Goal: Task Accomplishment & Management: Manage account settings

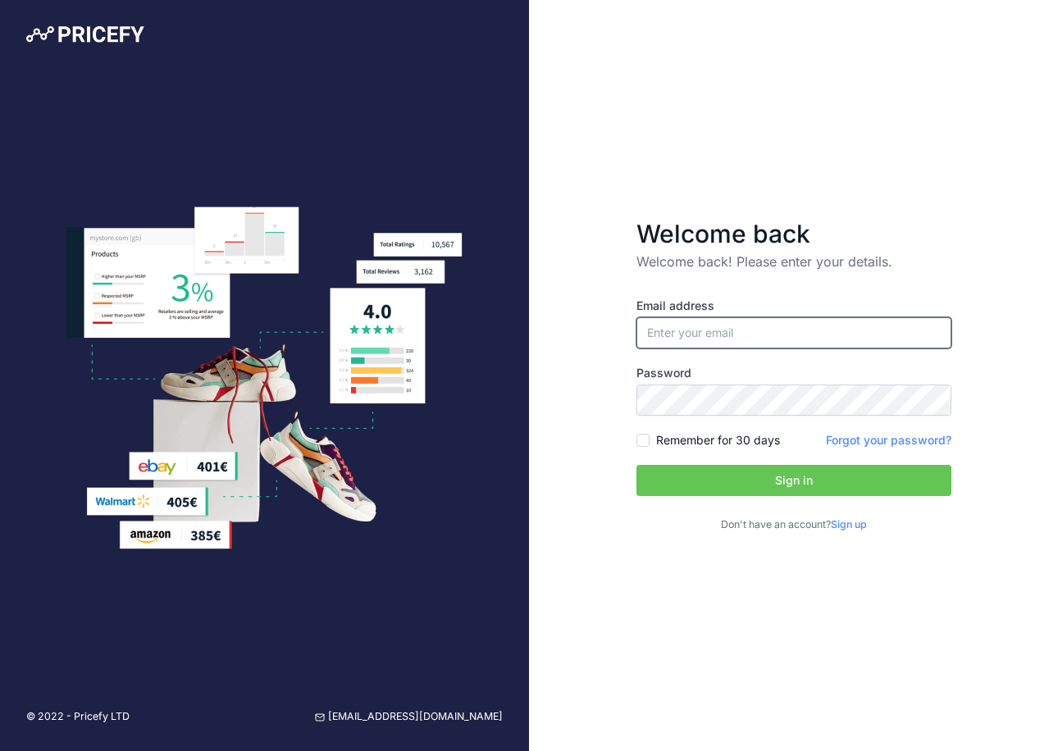
click at [709, 323] on input "email" at bounding box center [793, 332] width 315 height 31
click at [722, 327] on input "email" at bounding box center [793, 332] width 315 height 31
type input "[PERSON_NAME][EMAIL_ADDRESS][DOMAIN_NAME]"
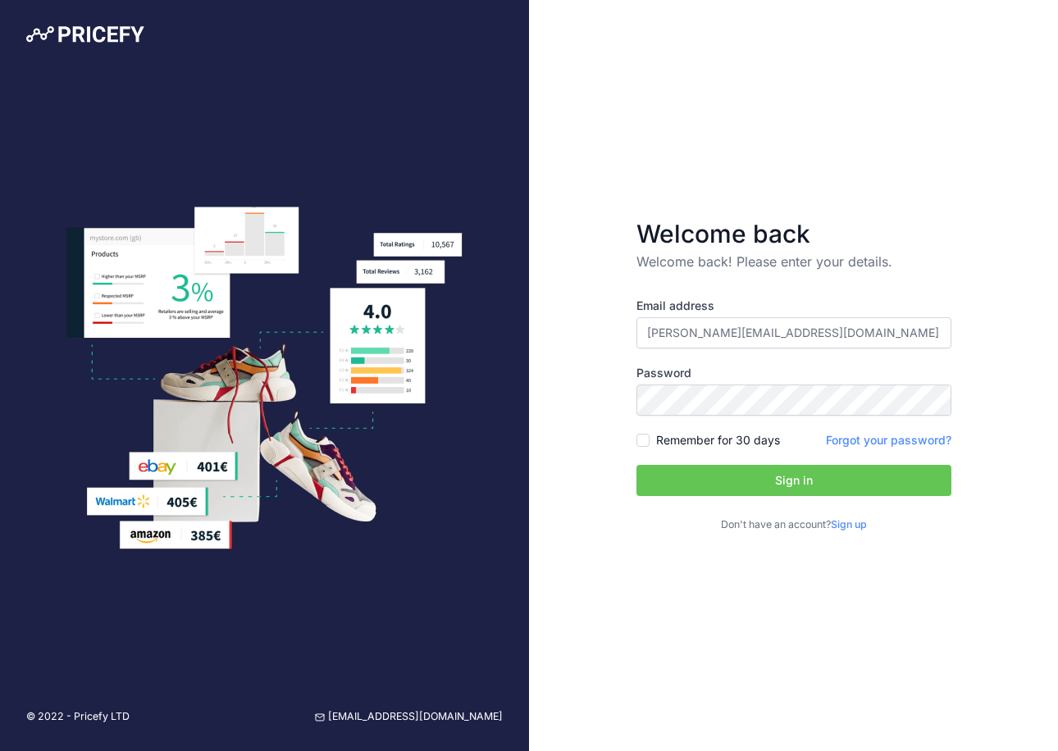
click at [649, 433] on div "Remember for 30 days" at bounding box center [707, 440] width 143 height 16
click at [651, 440] on div "Remember for 30 days" at bounding box center [707, 440] width 143 height 16
click at [645, 440] on input "Remember for 30 days" at bounding box center [642, 440] width 13 height 13
checkbox input "true"
click at [742, 485] on button "Sign in" at bounding box center [793, 480] width 315 height 31
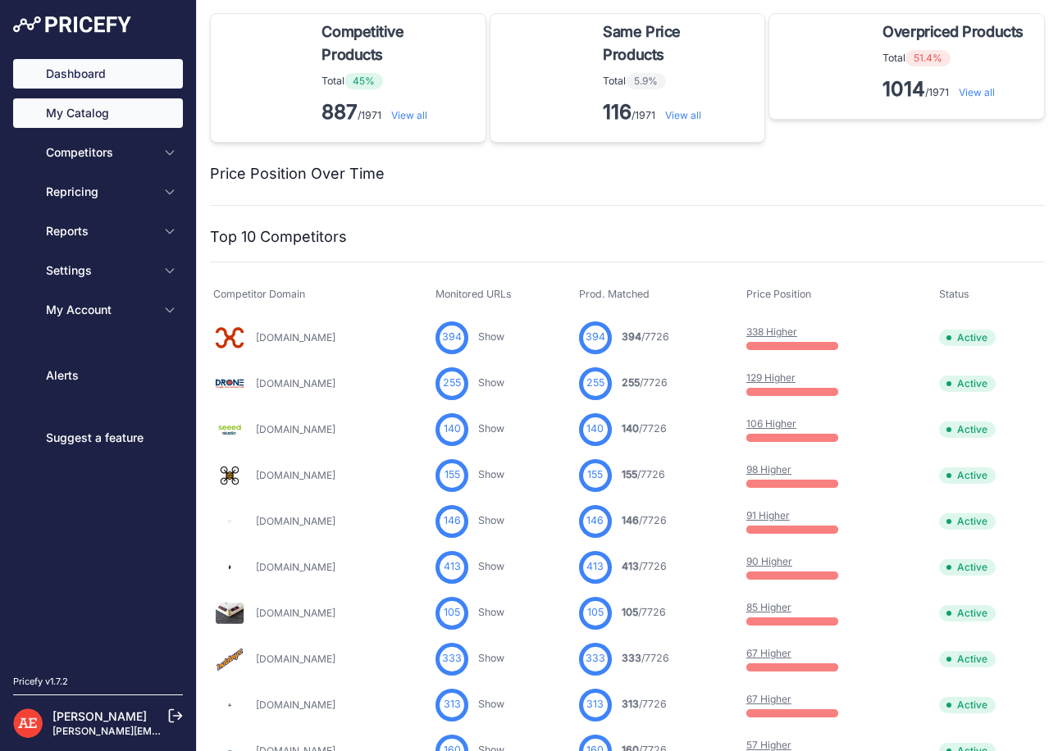
click at [98, 116] on link "My Catalog" at bounding box center [98, 113] width 170 height 30
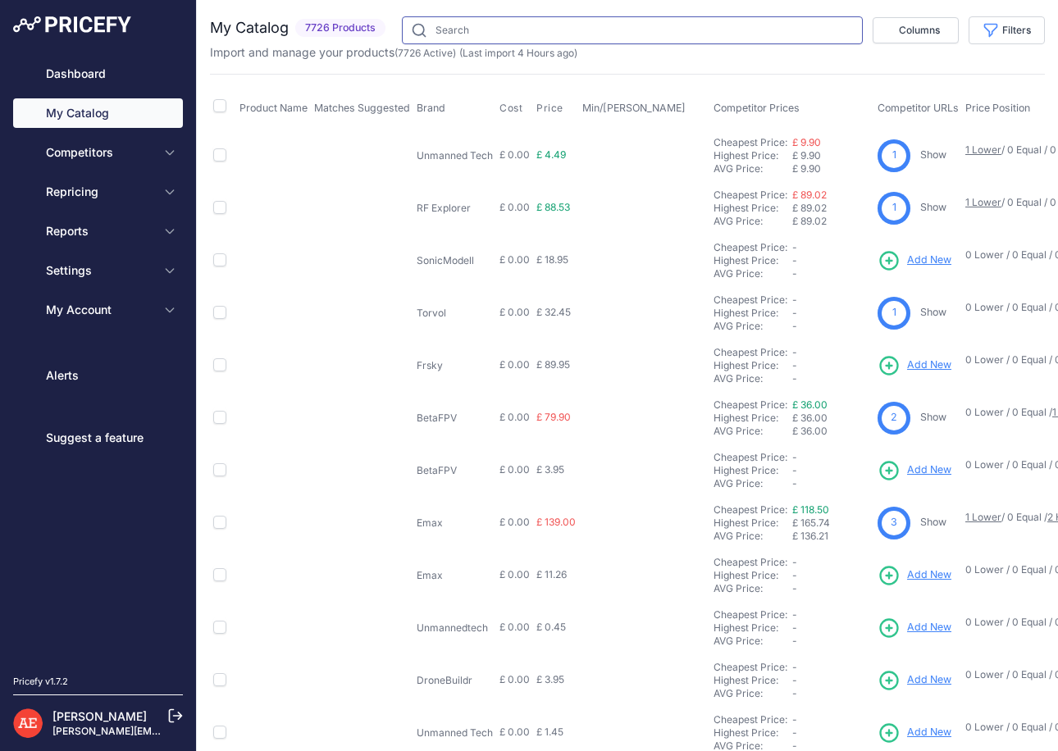
click at [498, 21] on input "text" at bounding box center [632, 30] width 461 height 28
paste input "B7B-DE9-E93"
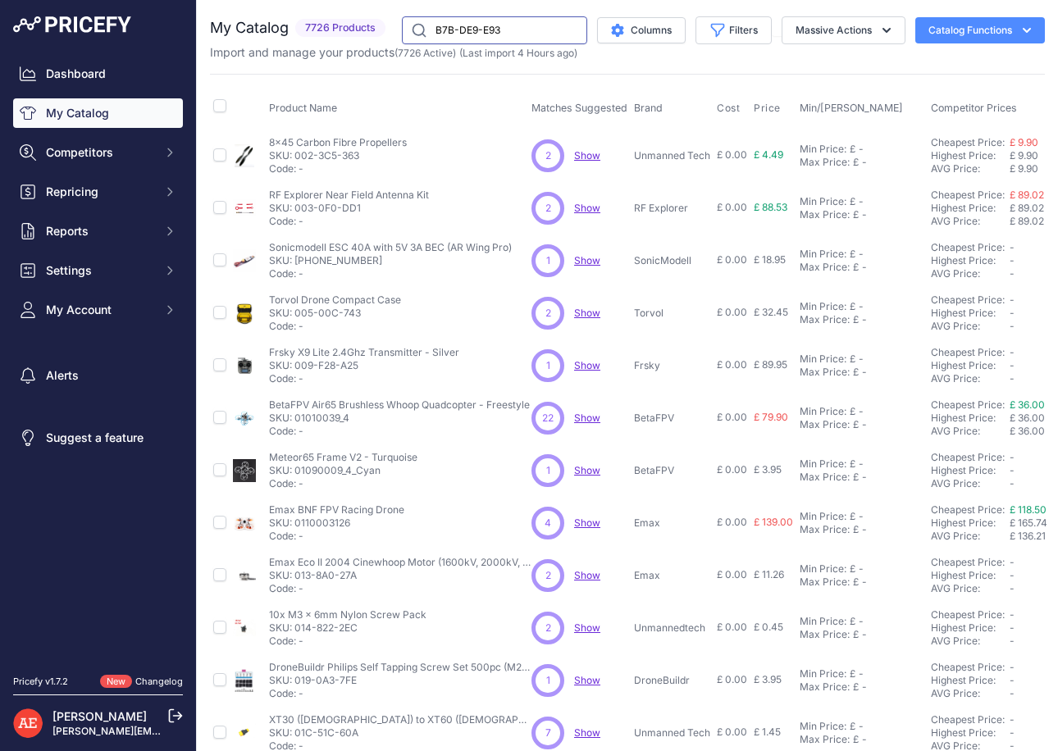
type input "B7B-DE9-E93"
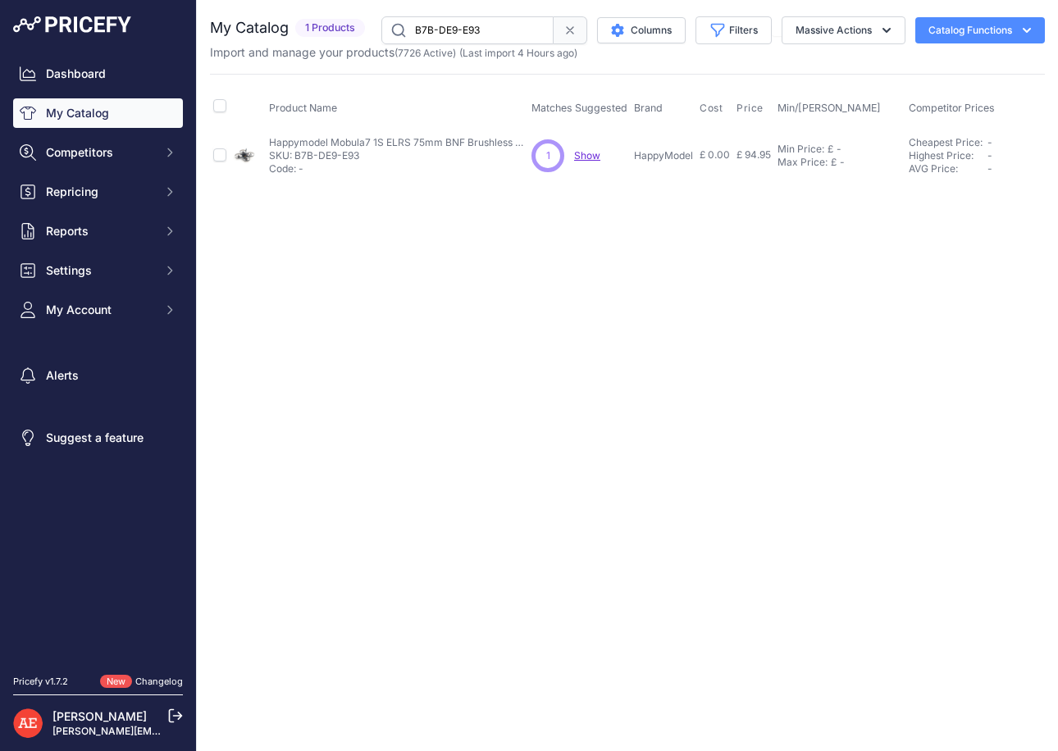
click at [585, 158] on span "Show" at bounding box center [587, 155] width 26 height 12
click at [218, 155] on input "checkbox" at bounding box center [219, 154] width 13 height 13
checkbox input "true"
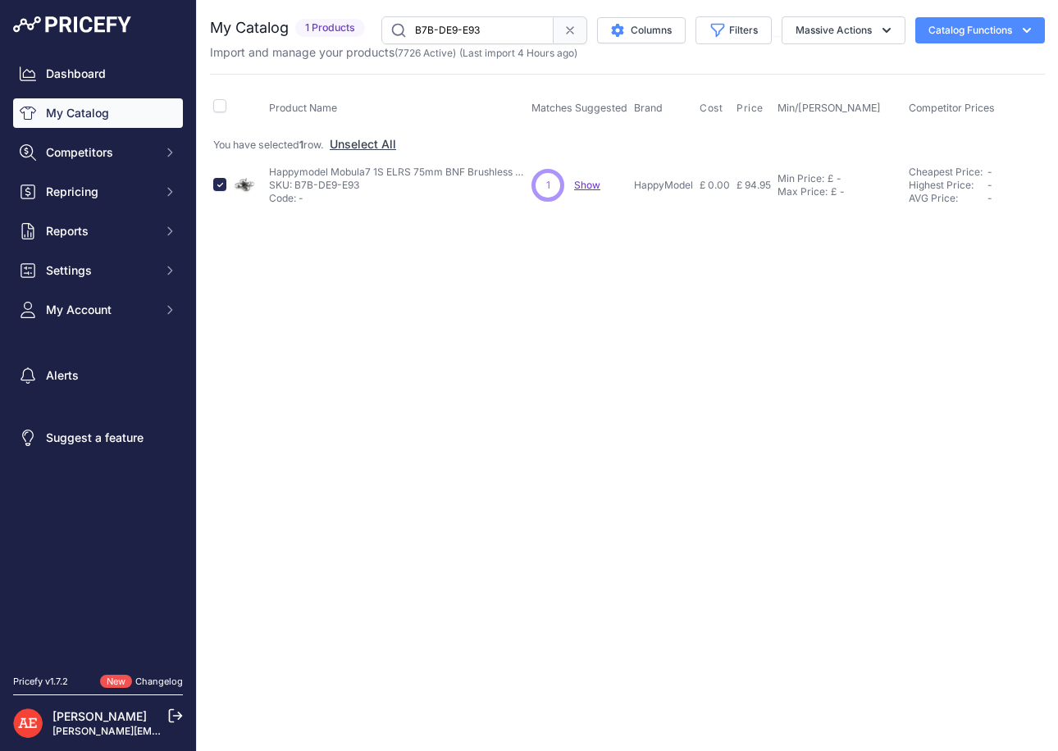
click at [584, 184] on span "Show" at bounding box center [587, 185] width 26 height 12
click at [1029, 31] on icon "button" at bounding box center [1026, 30] width 16 height 16
click at [216, 183] on input "checkbox" at bounding box center [219, 184] width 13 height 13
checkbox input "false"
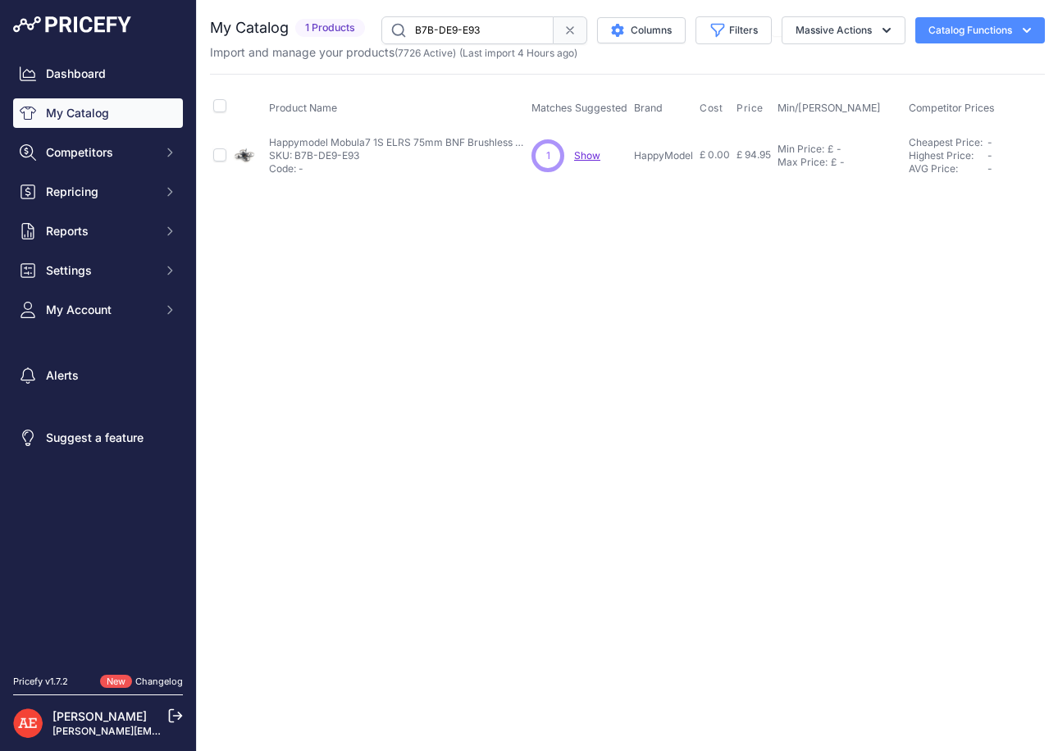
click at [303, 149] on p "SKU: B7B-DE9-E93" at bounding box center [400, 155] width 262 height 13
click at [886, 34] on icon "button" at bounding box center [886, 30] width 16 height 16
click at [549, 157] on span "1" at bounding box center [548, 155] width 4 height 15
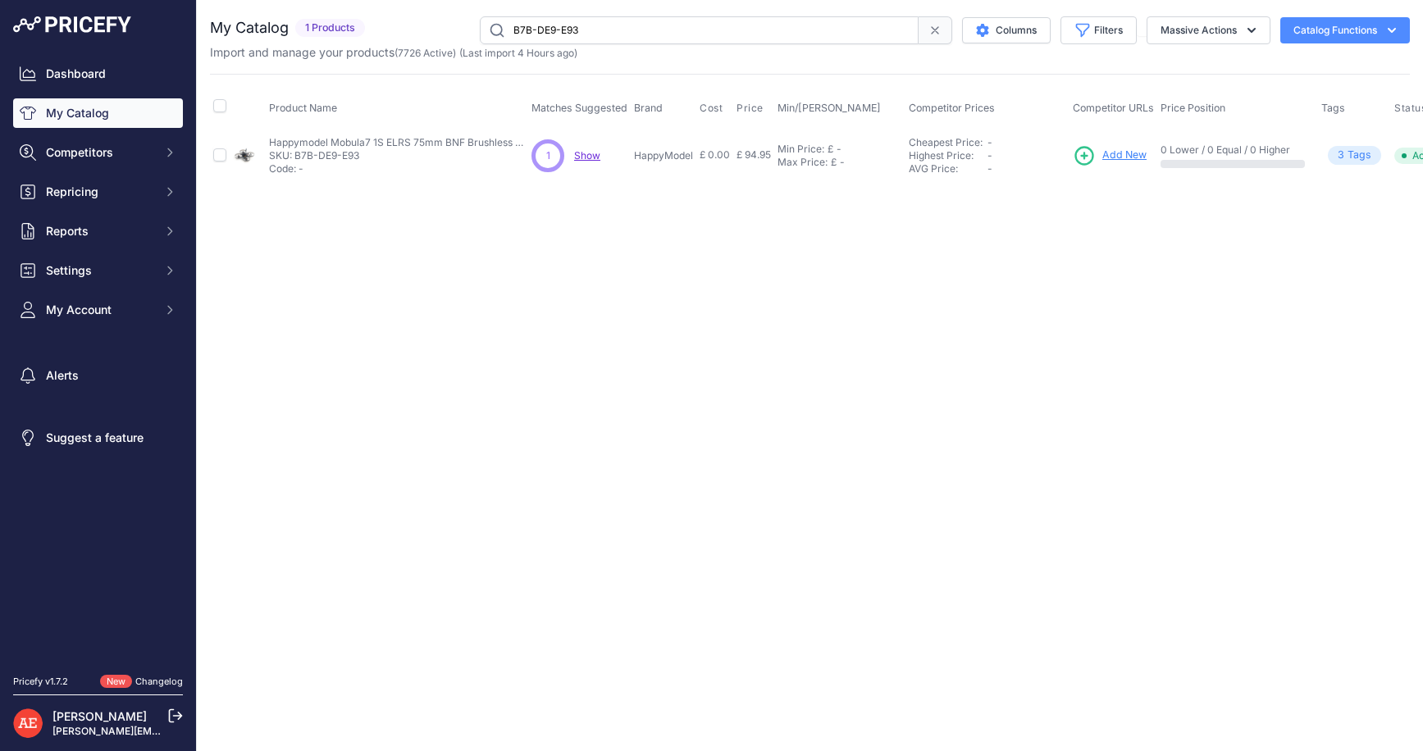
click at [1057, 152] on span "Add New" at bounding box center [1124, 156] width 44 height 16
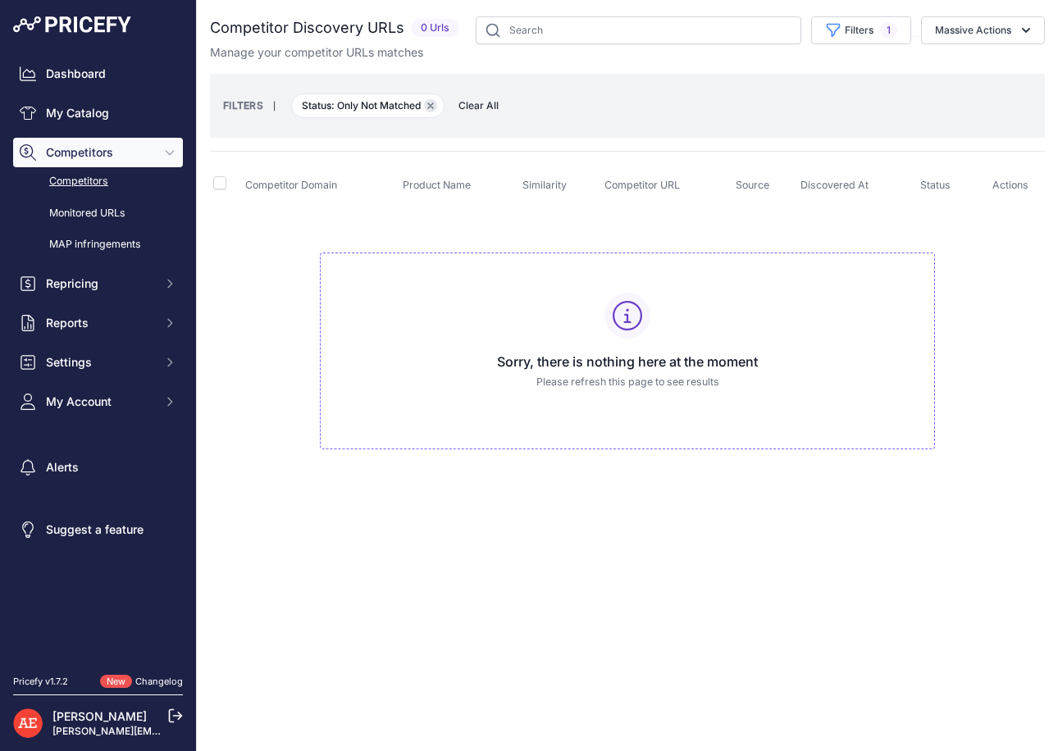
click at [433, 102] on icon "button" at bounding box center [430, 105] width 7 height 7
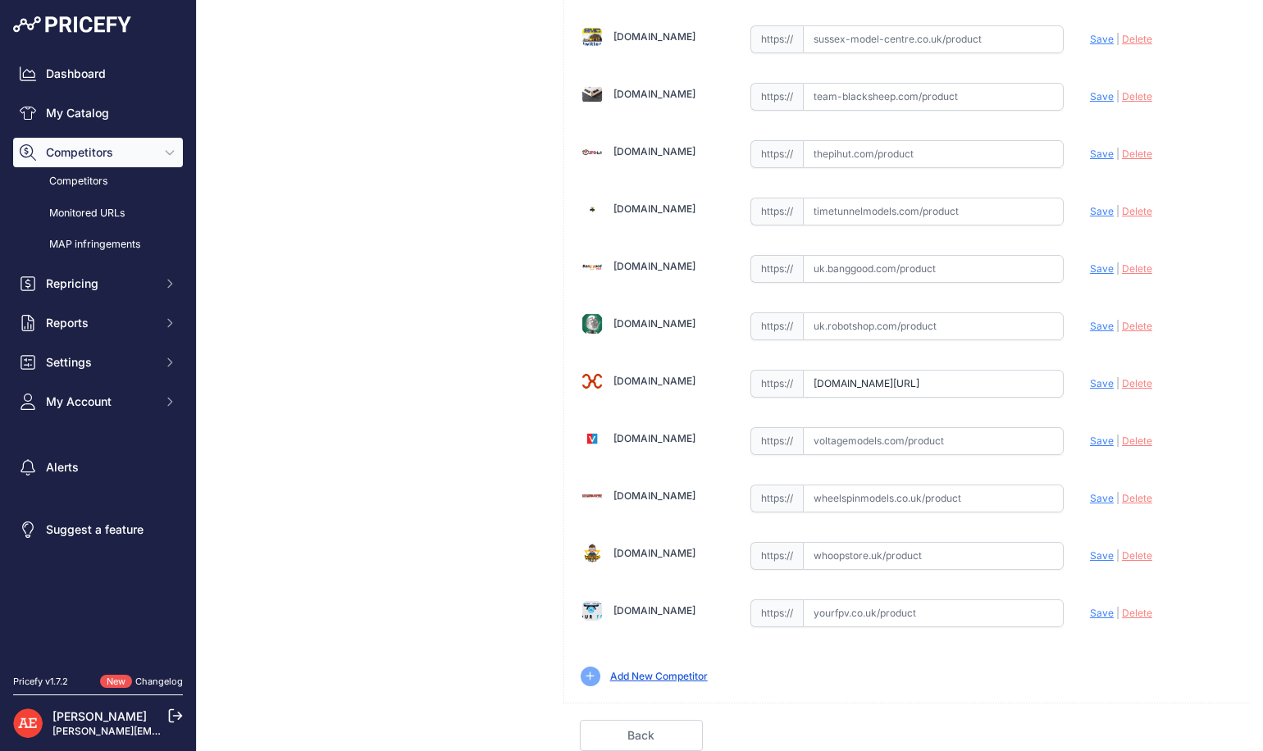
click at [897, 606] on input "text" at bounding box center [933, 613] width 261 height 28
paste input "https://yourfpv.co.uk/product/happymodel-mobula7-1s-elrs/"
click at [1090, 609] on span "Save" at bounding box center [1102, 613] width 24 height 12
type input "https://yourfpv.co.uk/product/happymodel-mobula7-1s-elrs/?prirule_jdsnikfkfjsd=…"
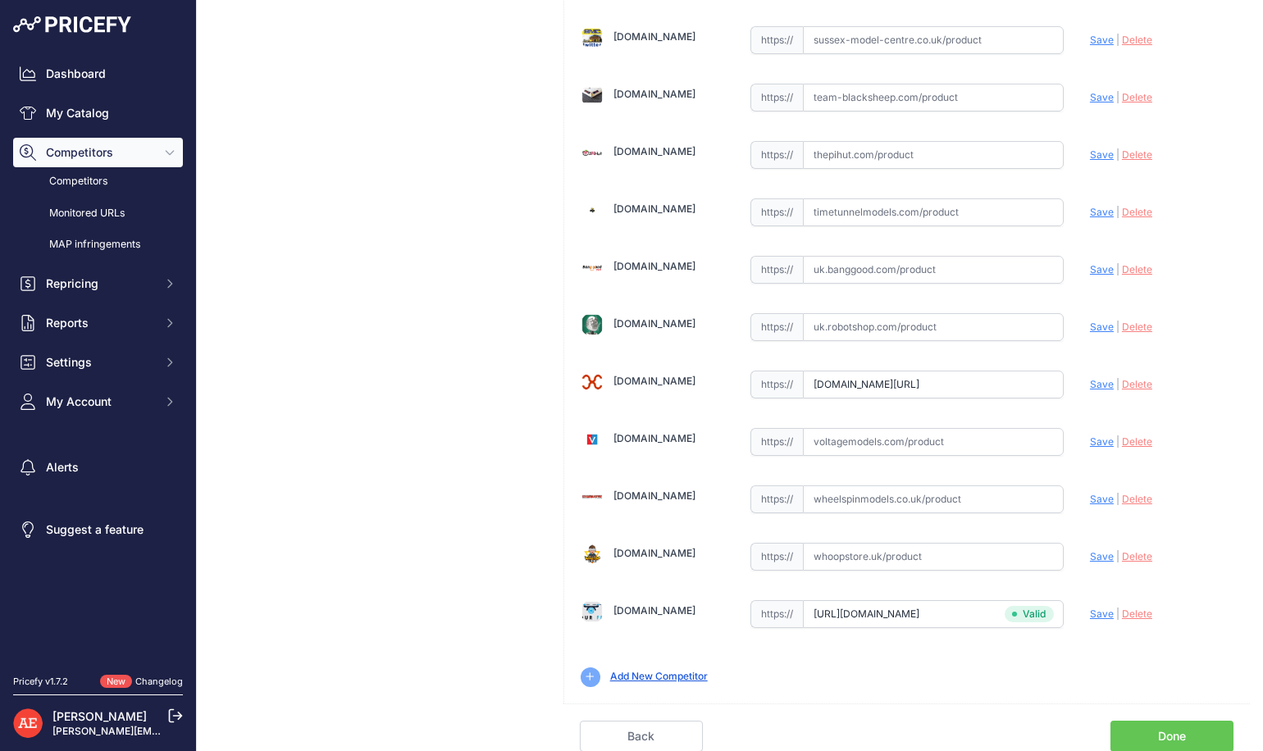
scroll to position [2768, 0]
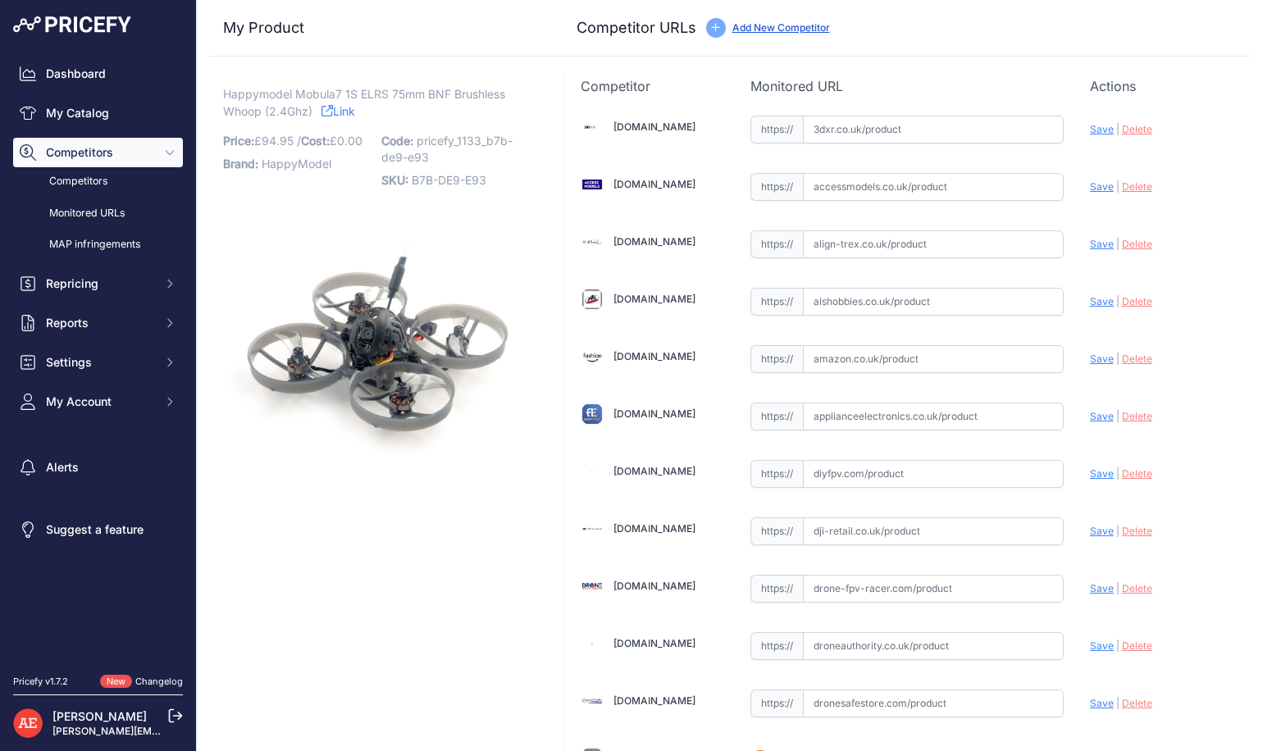
scroll to position [1004, 0]
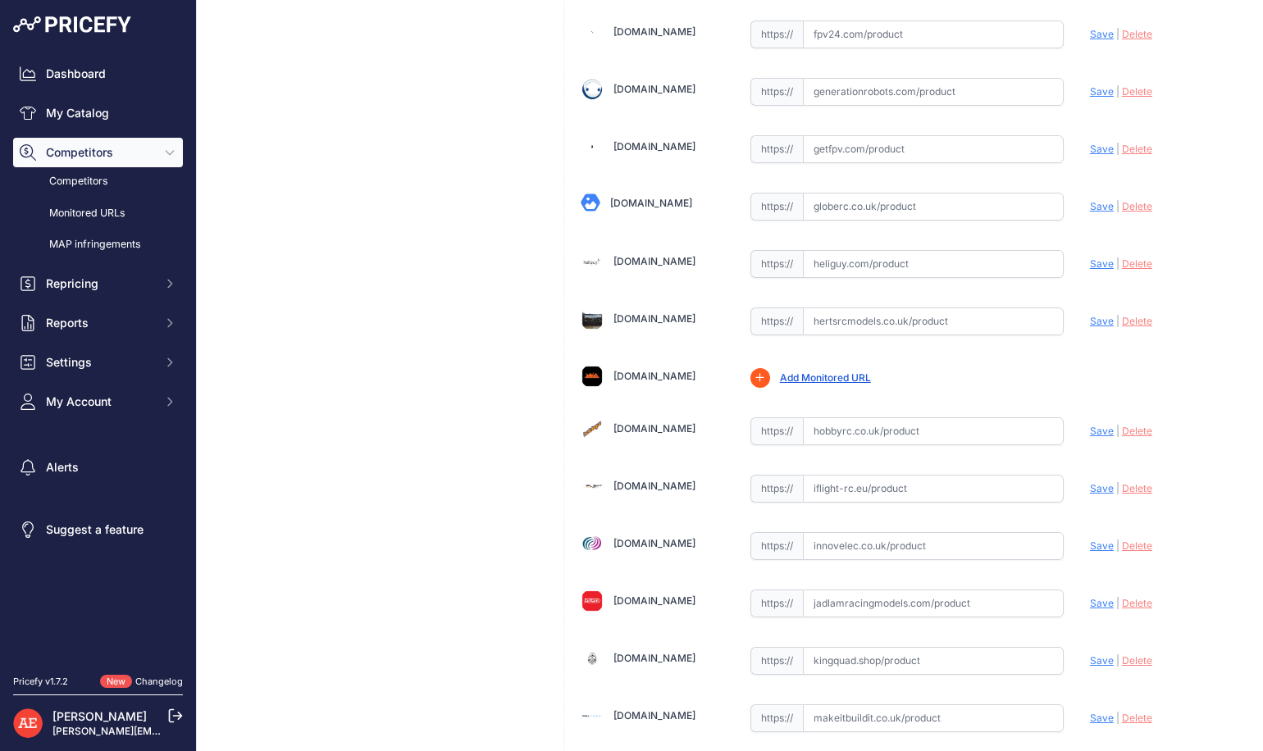
click at [853, 426] on input "text" at bounding box center [933, 431] width 261 height 28
paste input "https://www.hobbyrc.co.uk/happymodel-mobula7-75mm-whoop-elrs"
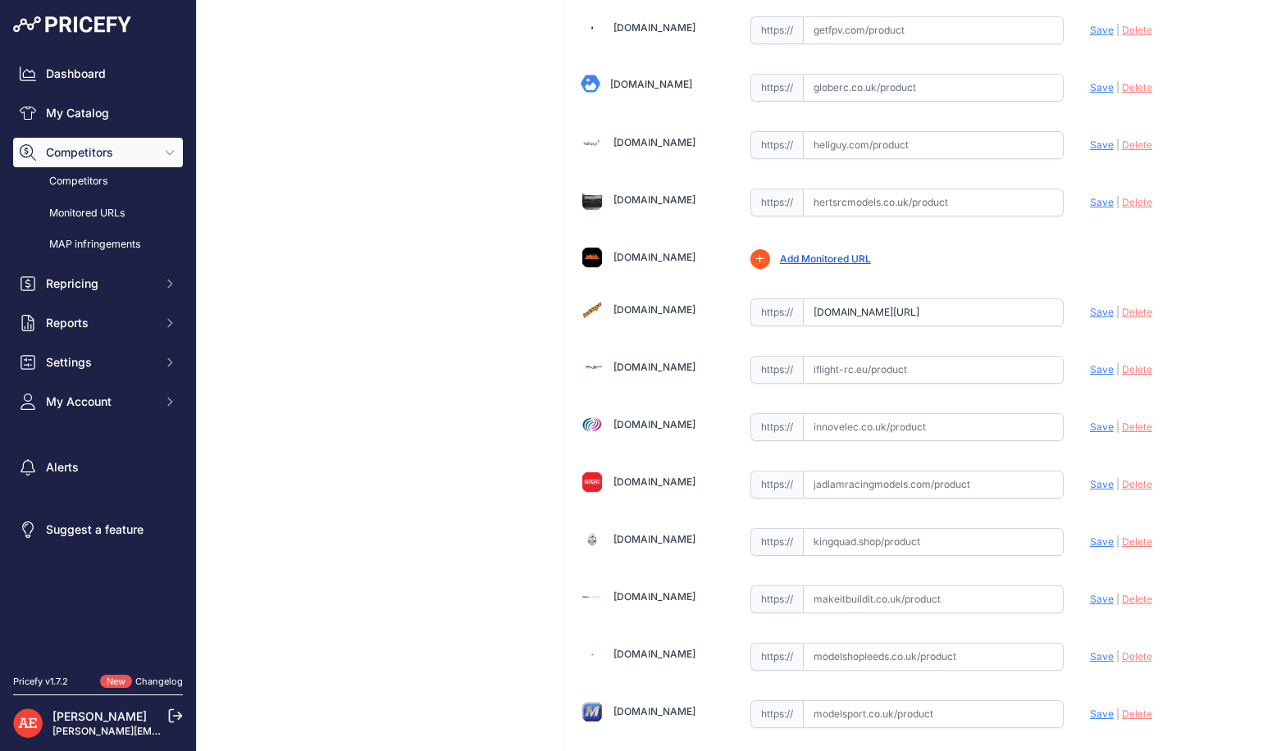
scroll to position [1148, 0]
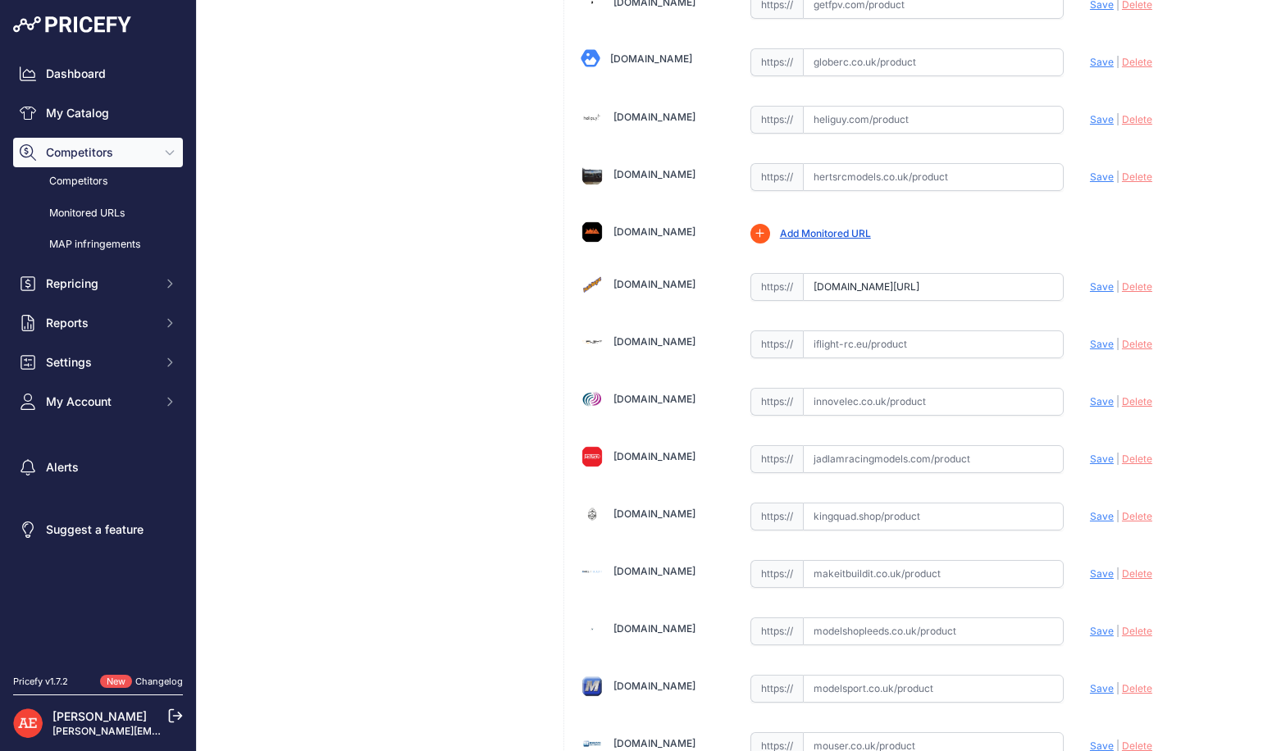
click at [1091, 286] on span "Save" at bounding box center [1102, 286] width 24 height 12
type input "https://www.hobbyrc.co.uk/happymodel-mobula7-75mm-whoop-elrs?prirule_jdsnikfkfj…"
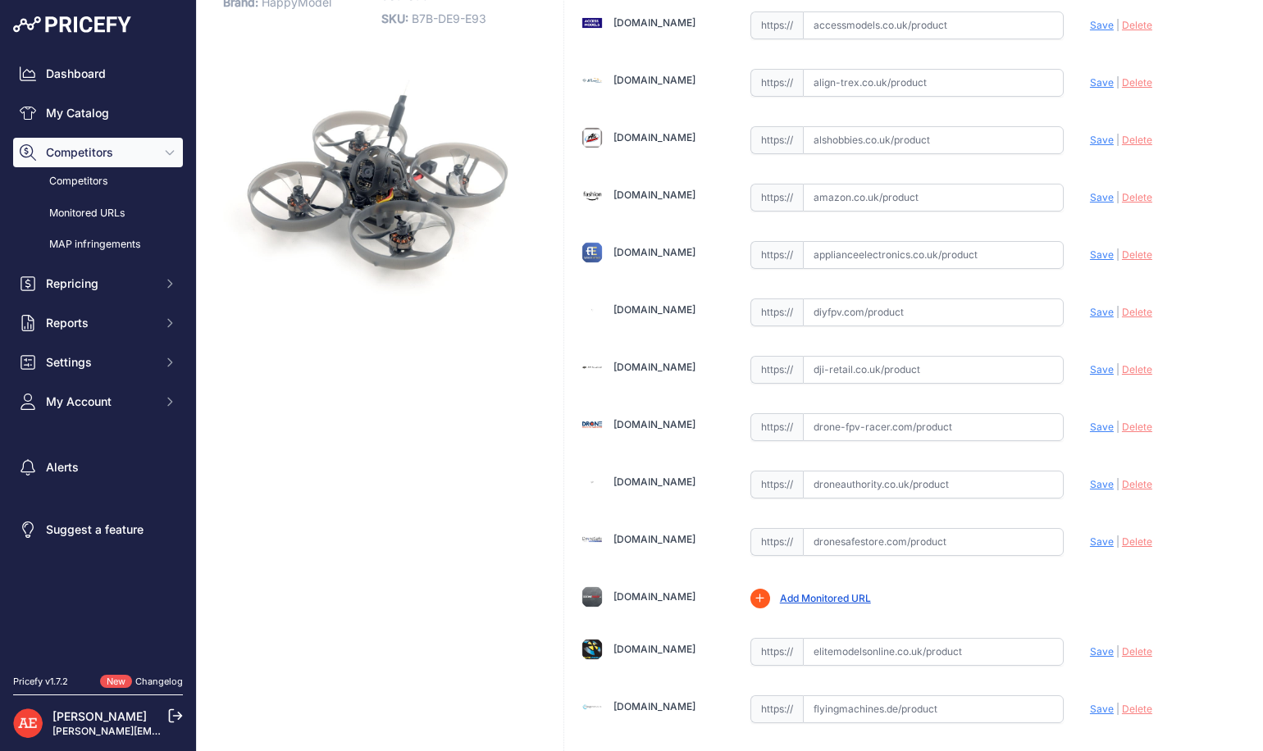
scroll to position [0, 0]
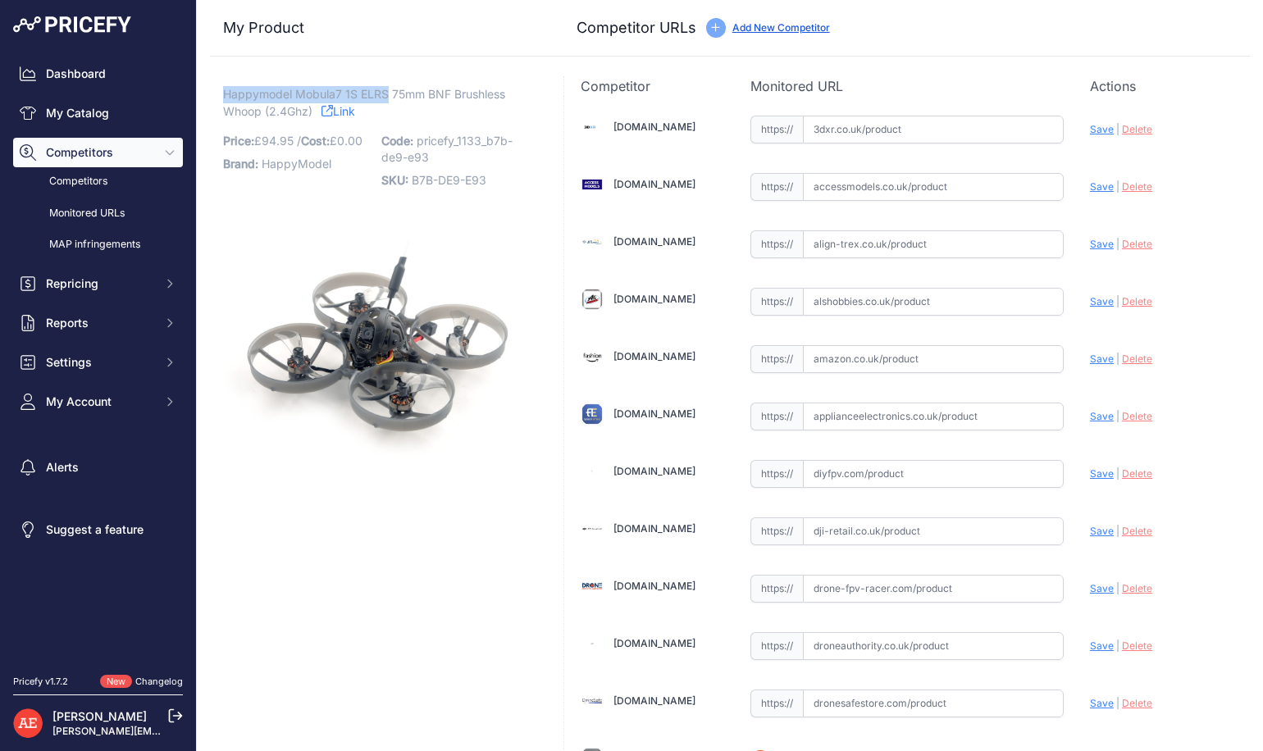
drag, startPoint x: 277, startPoint y: 97, endPoint x: 385, endPoint y: 93, distance: 108.3
click at [385, 93] on span "Happymodel Mobula7 1S ELRS 75mm BNF Brushless Whoop (2.4Ghz)" at bounding box center [364, 103] width 282 height 38
copy span "Happymodel Mobula7 1S ELRS"
click at [753, 28] on link "Add New Competitor" at bounding box center [781, 27] width 98 height 12
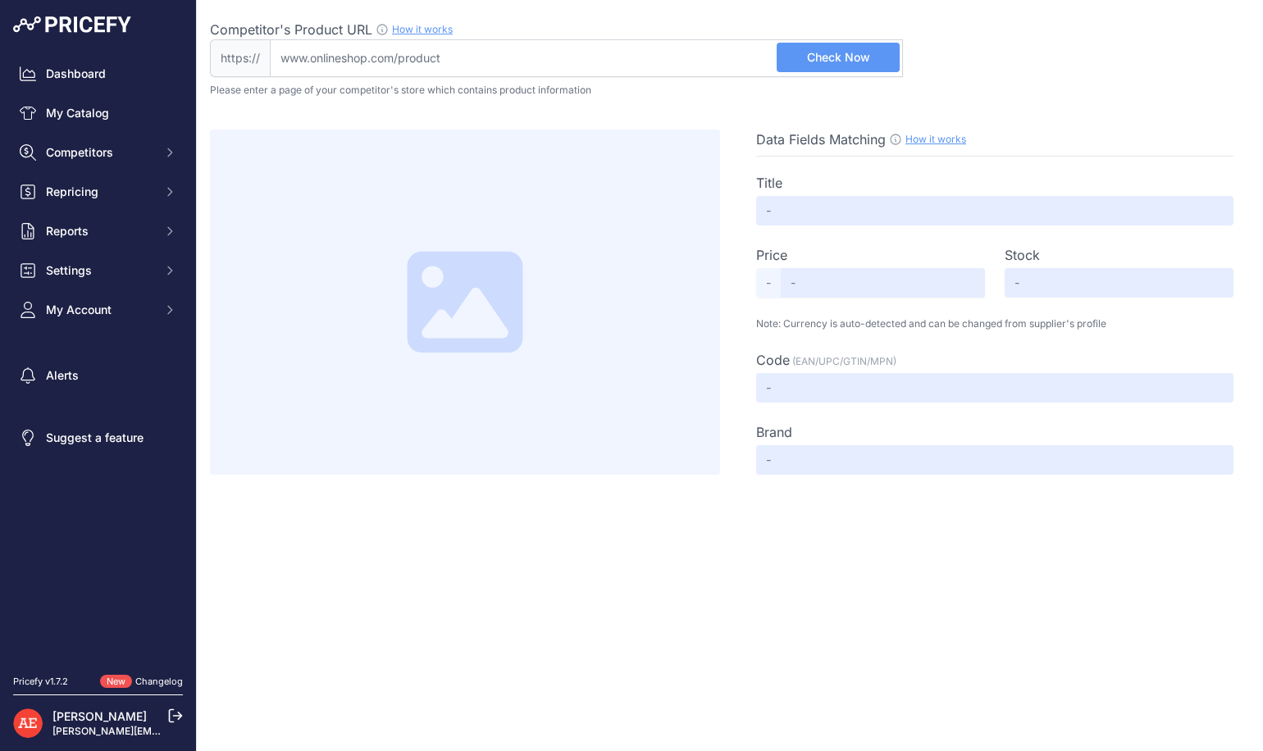
click at [538, 63] on input "Competitor's Product URL How it works In order to create your competitor's extr…" at bounding box center [586, 58] width 633 height 38
paste input "https://www.rotorama.com/product/happymodel-mobula7-1s-elrs-2-4g"
type input "www.rotorama.com/product/happymodel-mobula7-1s-elrs-2-4g"
click at [856, 64] on span "Check Now" at bounding box center [838, 57] width 63 height 16
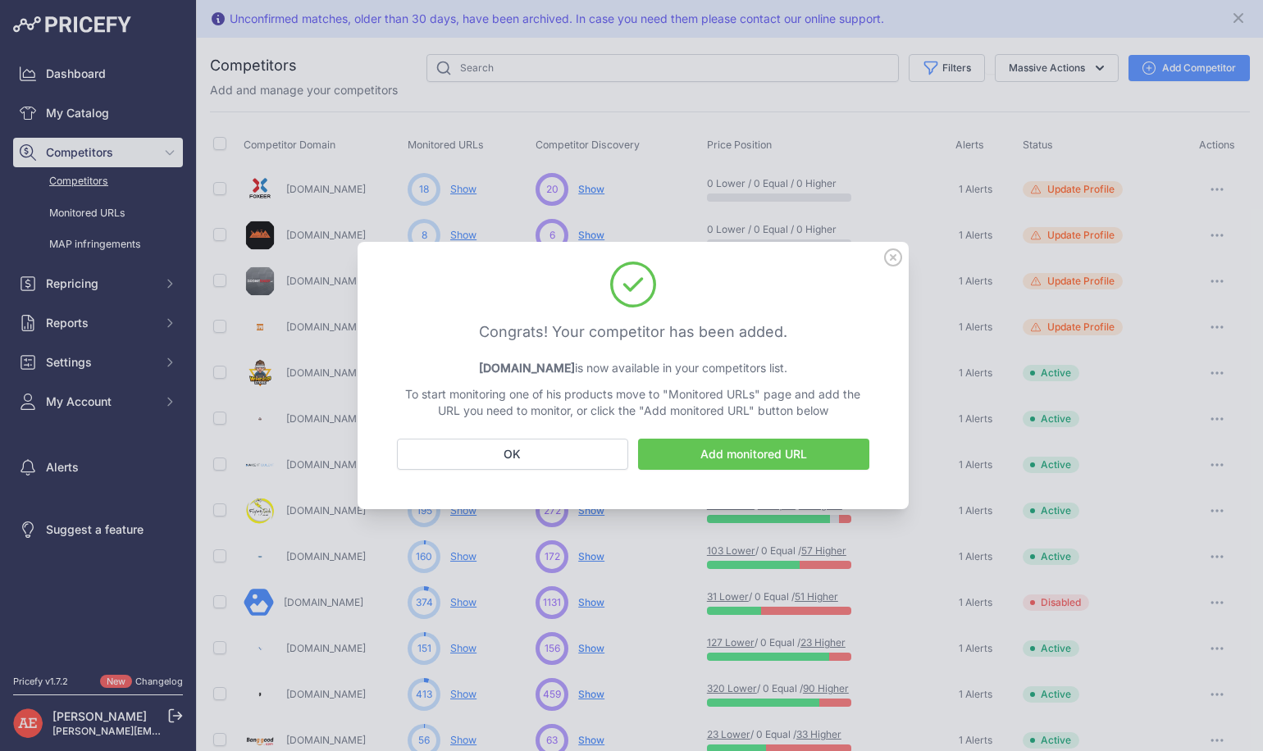
click at [741, 458] on link "Add monitored URL" at bounding box center [753, 454] width 231 height 31
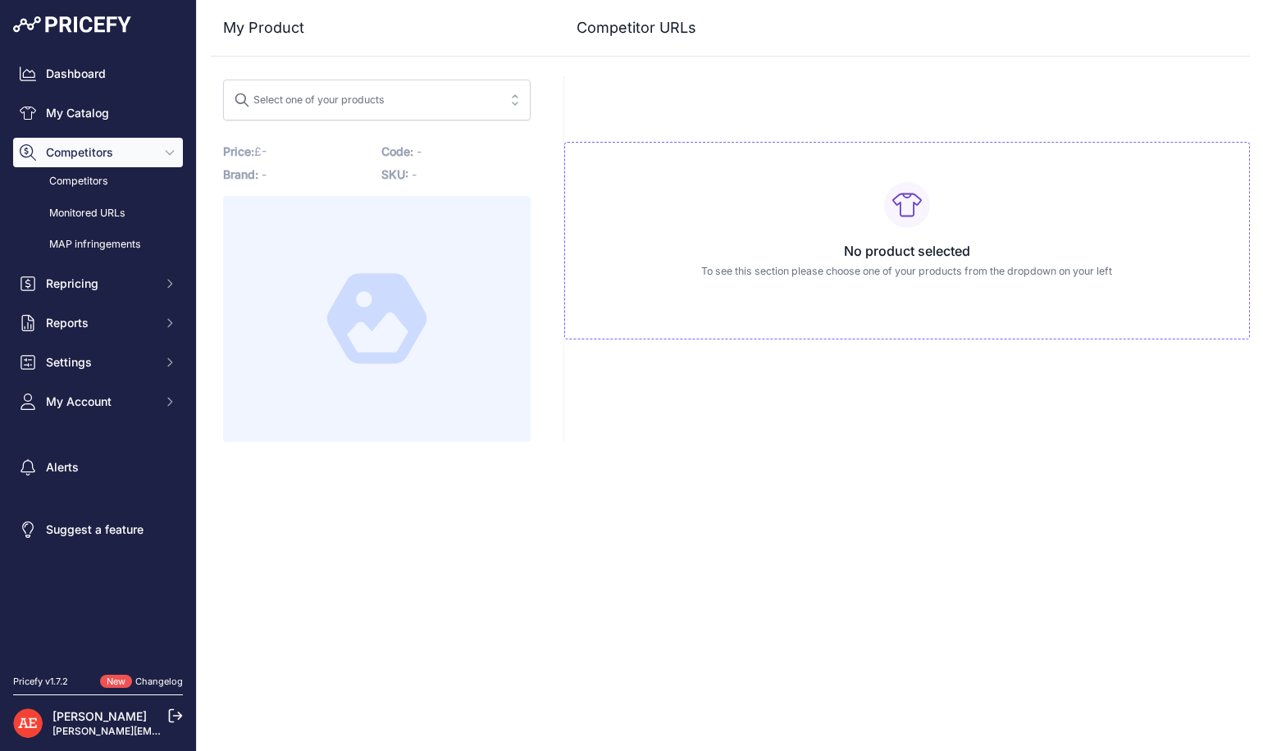
click at [399, 98] on span "Select one of your products" at bounding box center [365, 100] width 263 height 26
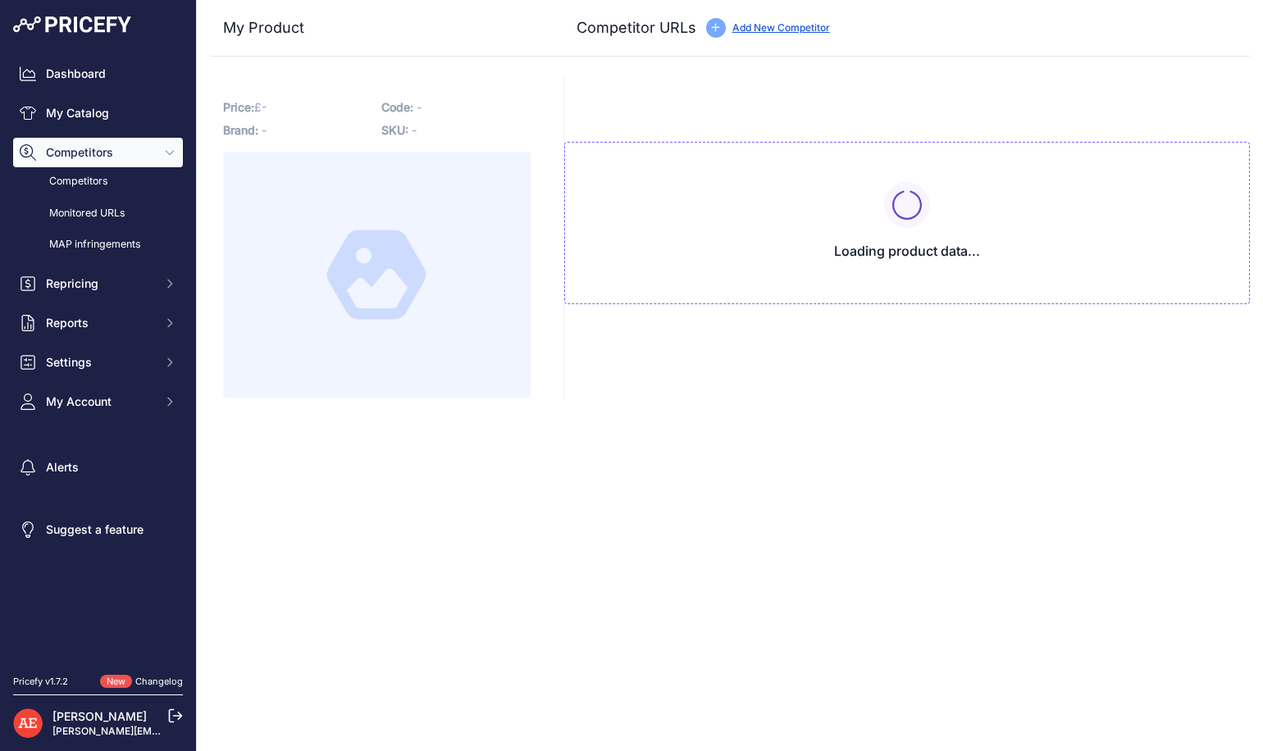
type input "[DOMAIN_NAME][URL]"
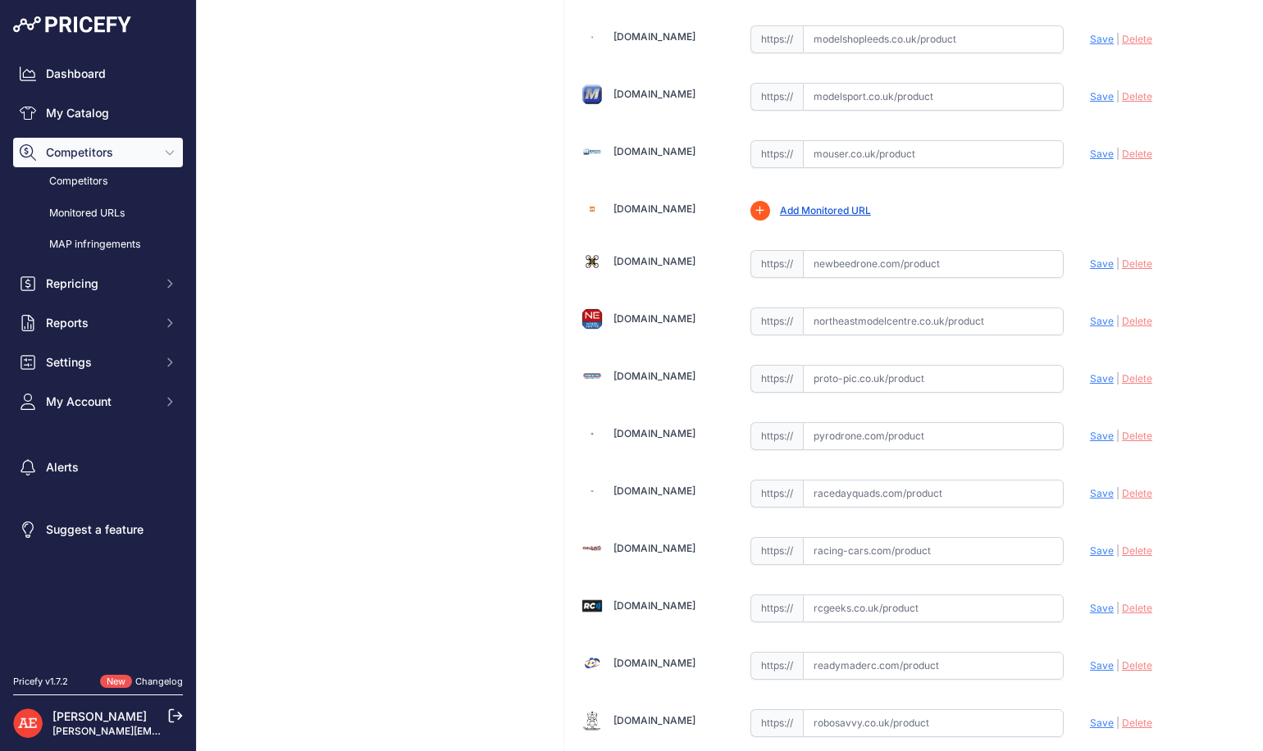
scroll to position [2142, 0]
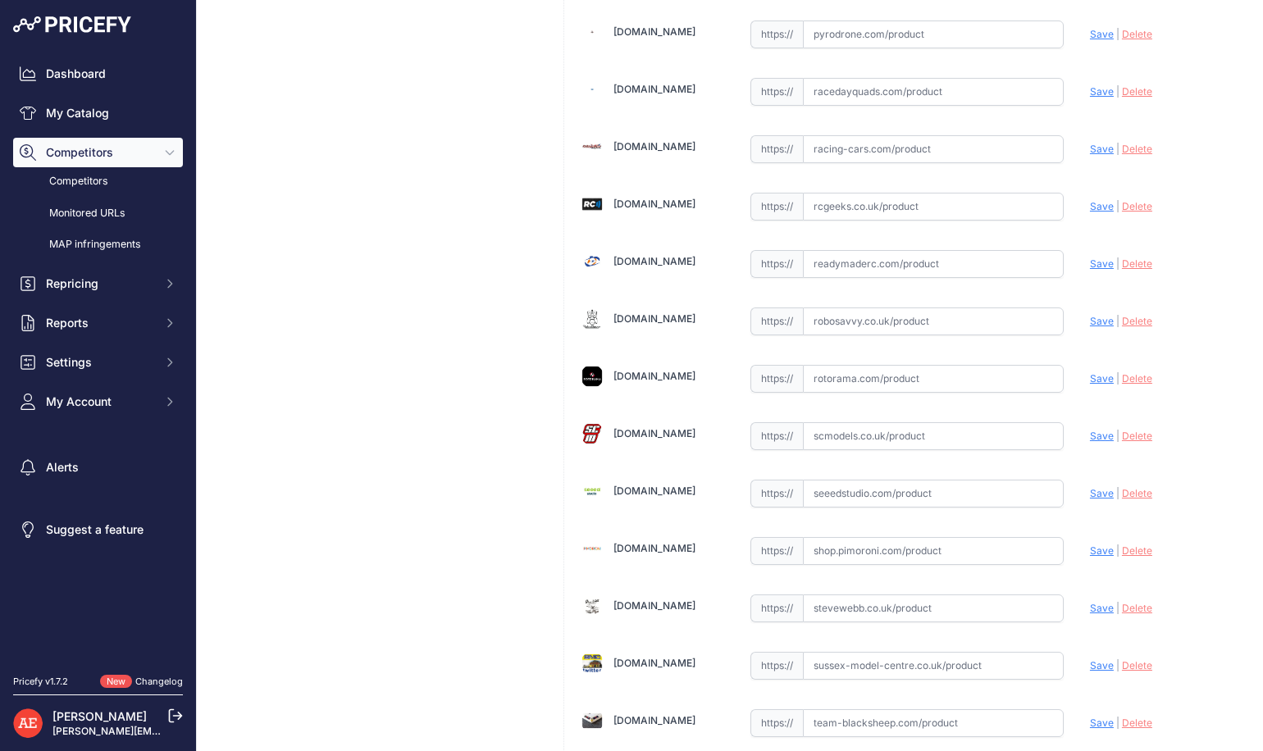
click at [865, 376] on input "text" at bounding box center [933, 379] width 261 height 28
paste input "[URL][DOMAIN_NAME]"
click at [1090, 380] on span "Save" at bounding box center [1102, 378] width 24 height 12
type input "https://www.rotorama.com/product/happymodel-mobula7-1s-elrs-2-4g?prirule_jdsnik…"
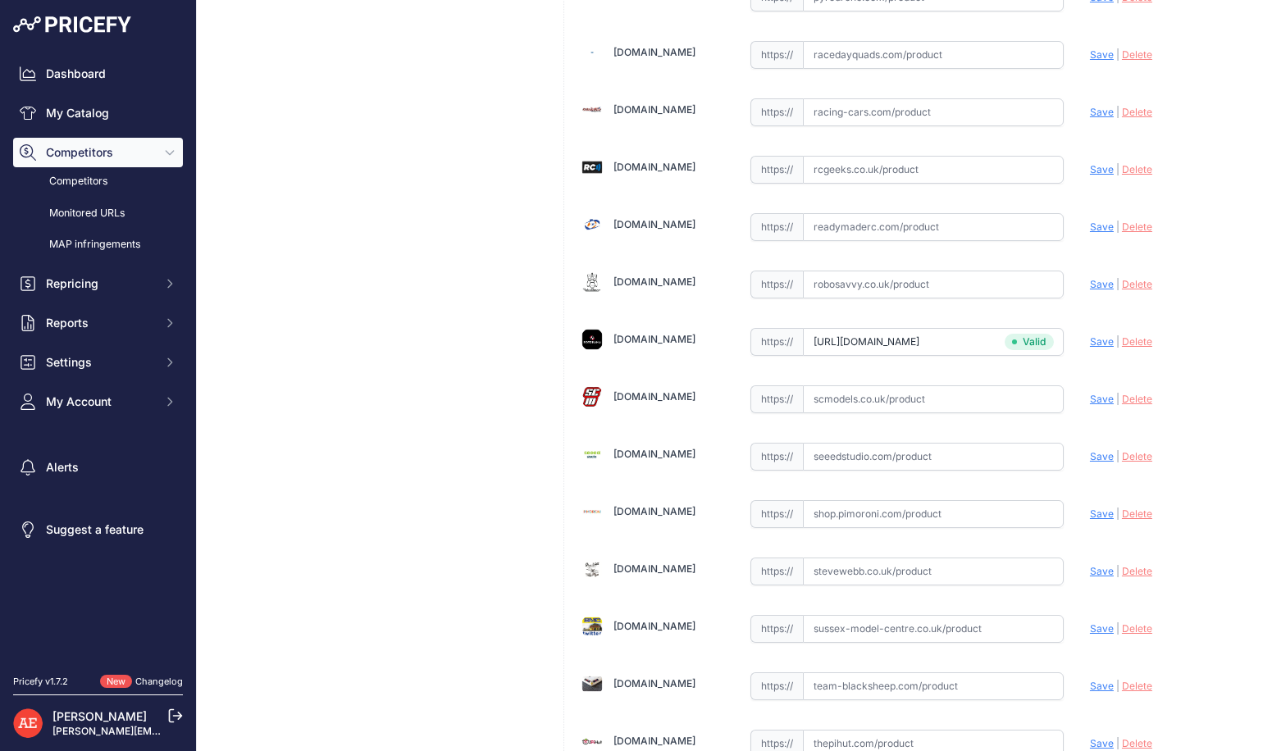
scroll to position [2142, 0]
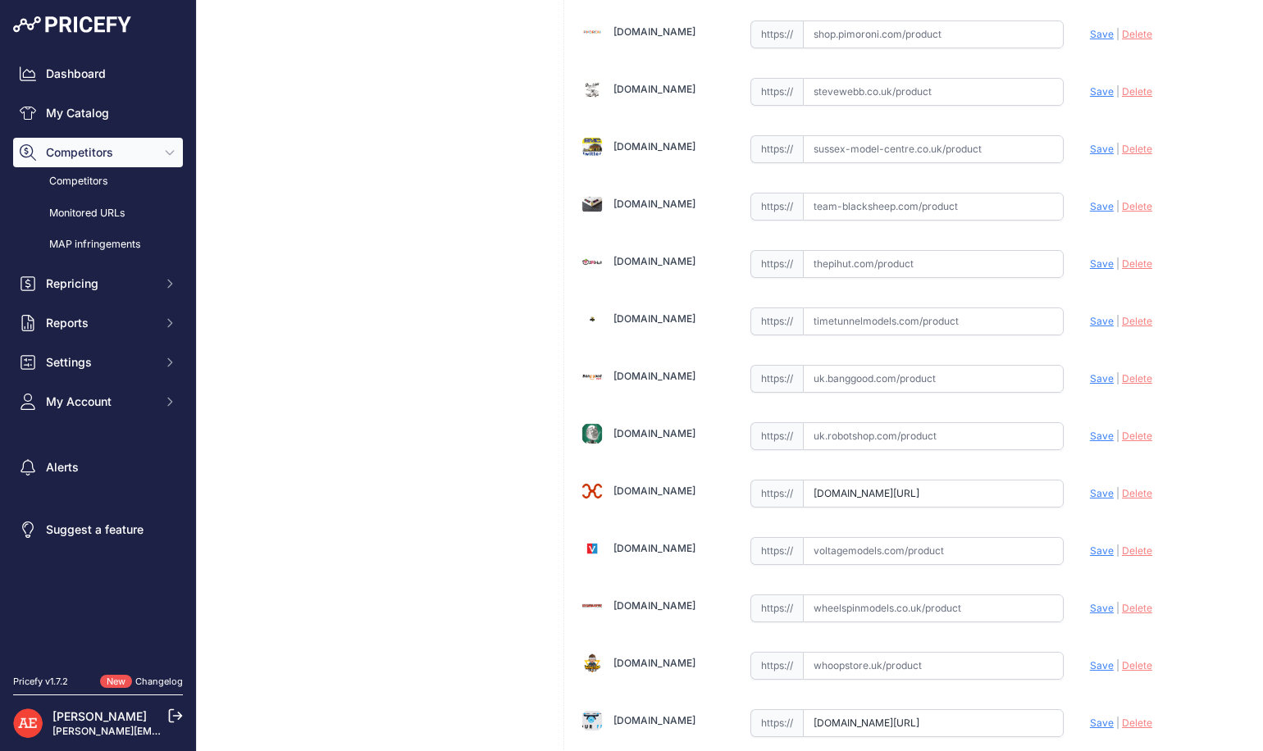
click at [881, 380] on input "text" at bounding box center [933, 379] width 261 height 28
paste input "https://uk.banggood.com/24g-Happymodel-Mobula7-1S-75mm-Whoop-FPV-Racing-Drone-E…"
click at [1091, 377] on span "Save" at bounding box center [1102, 378] width 24 height 12
type input "https://uk.banggood.com/24g-Happymodel-Mobula7-1S-75mm-Whoop-FPV-Racing-Drone-E…"
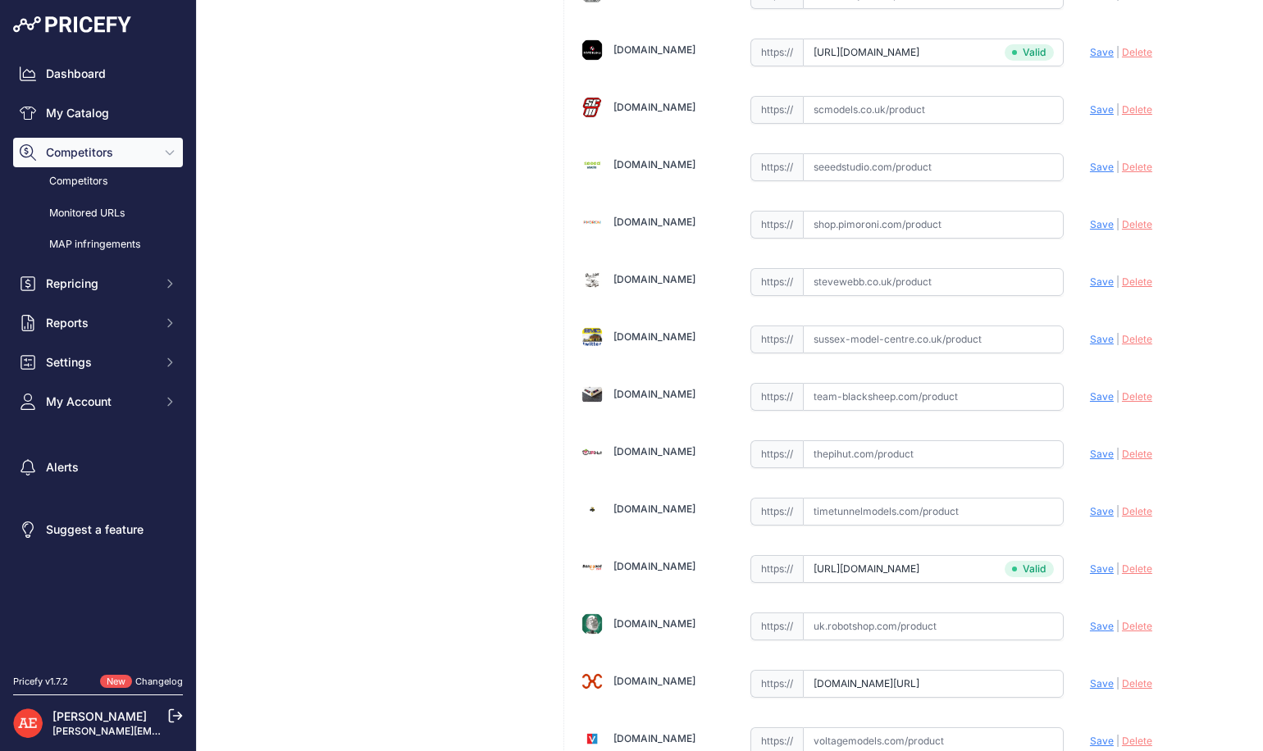
scroll to position [2768, 0]
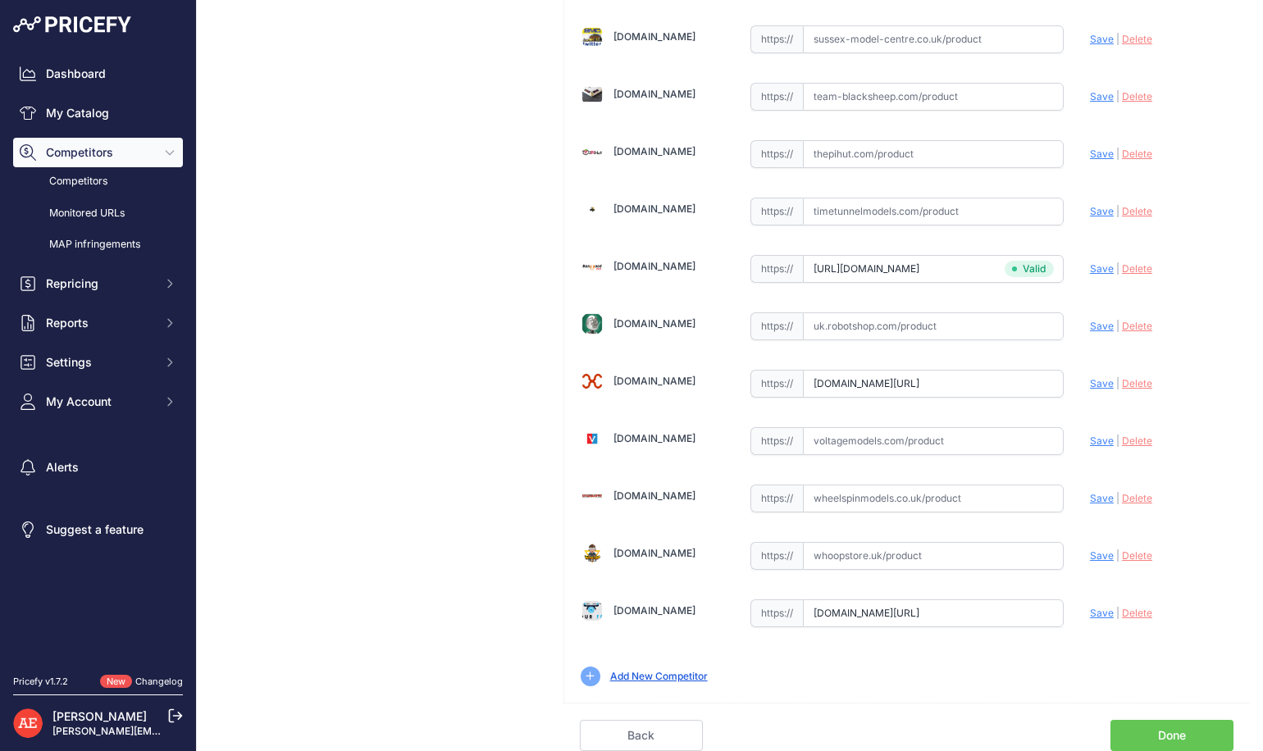
click at [1142, 732] on link "Done" at bounding box center [1171, 735] width 123 height 31
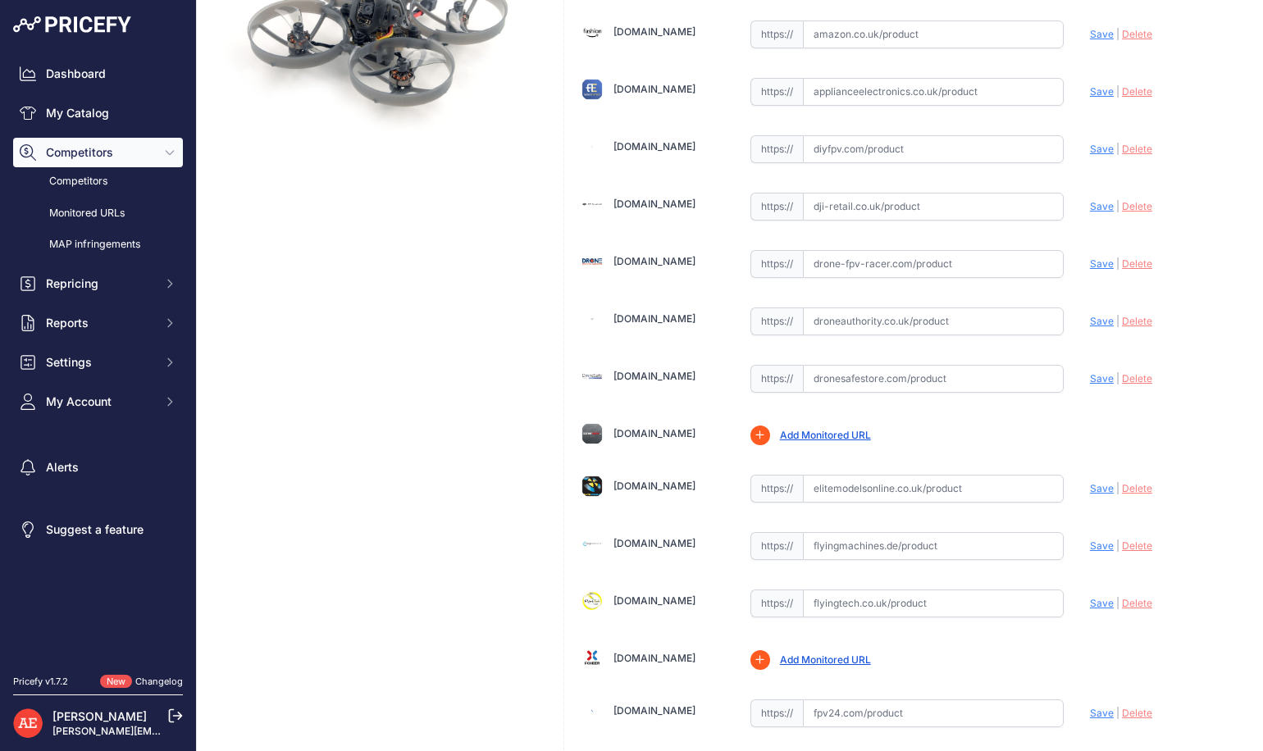
scroll to position [0, 0]
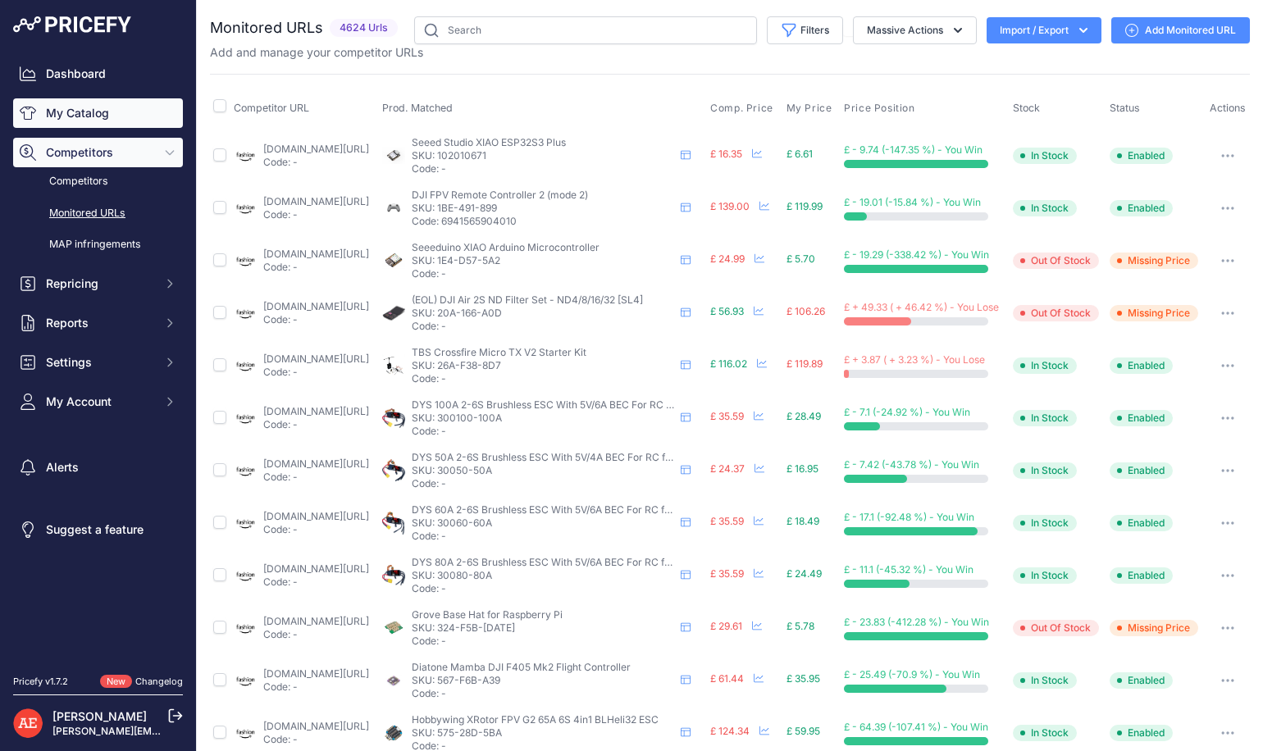
click at [81, 109] on link "My Catalog" at bounding box center [98, 113] width 170 height 30
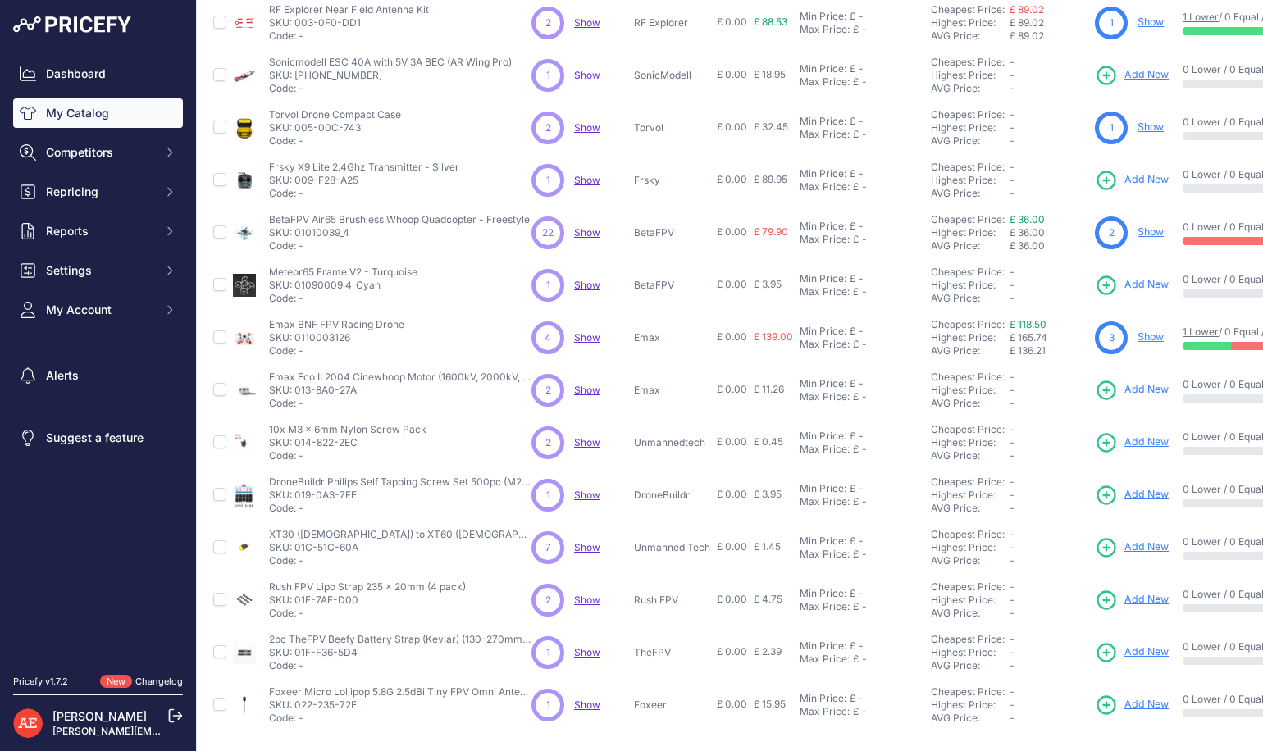
scroll to position [246, 0]
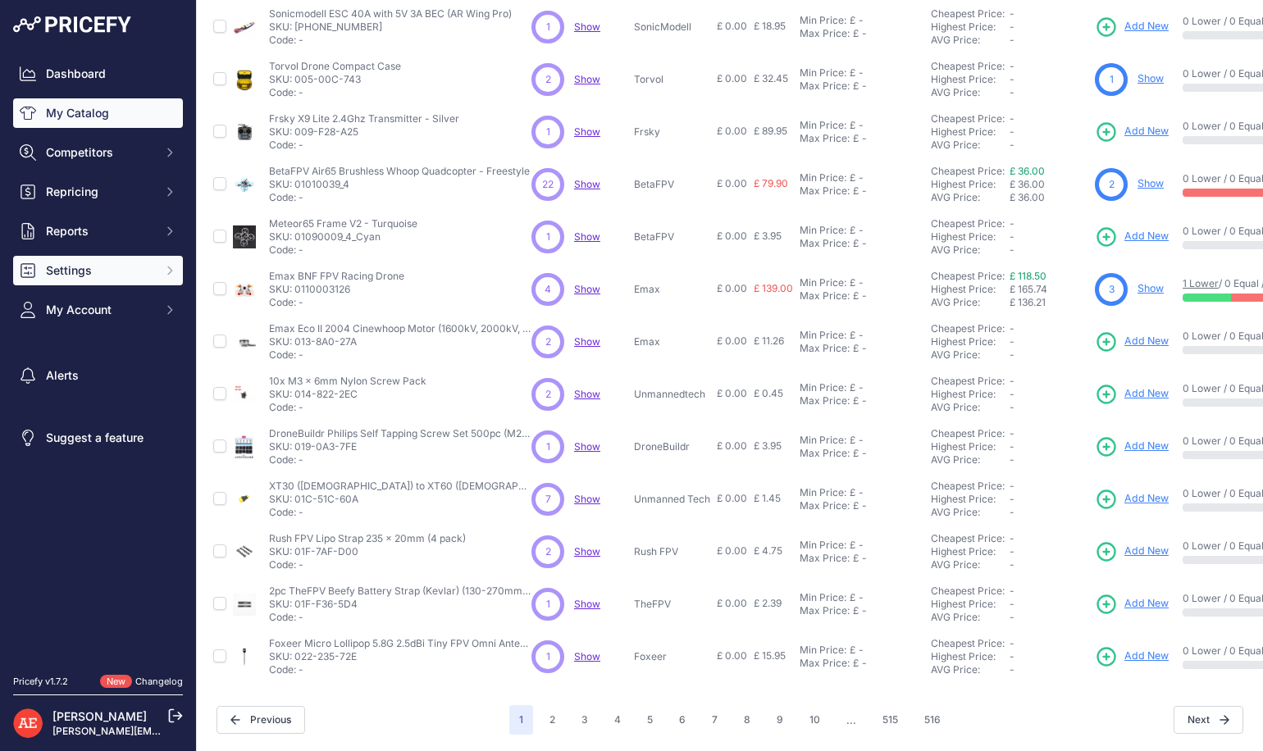
click at [165, 271] on icon "Sidebar" at bounding box center [169, 270] width 13 height 13
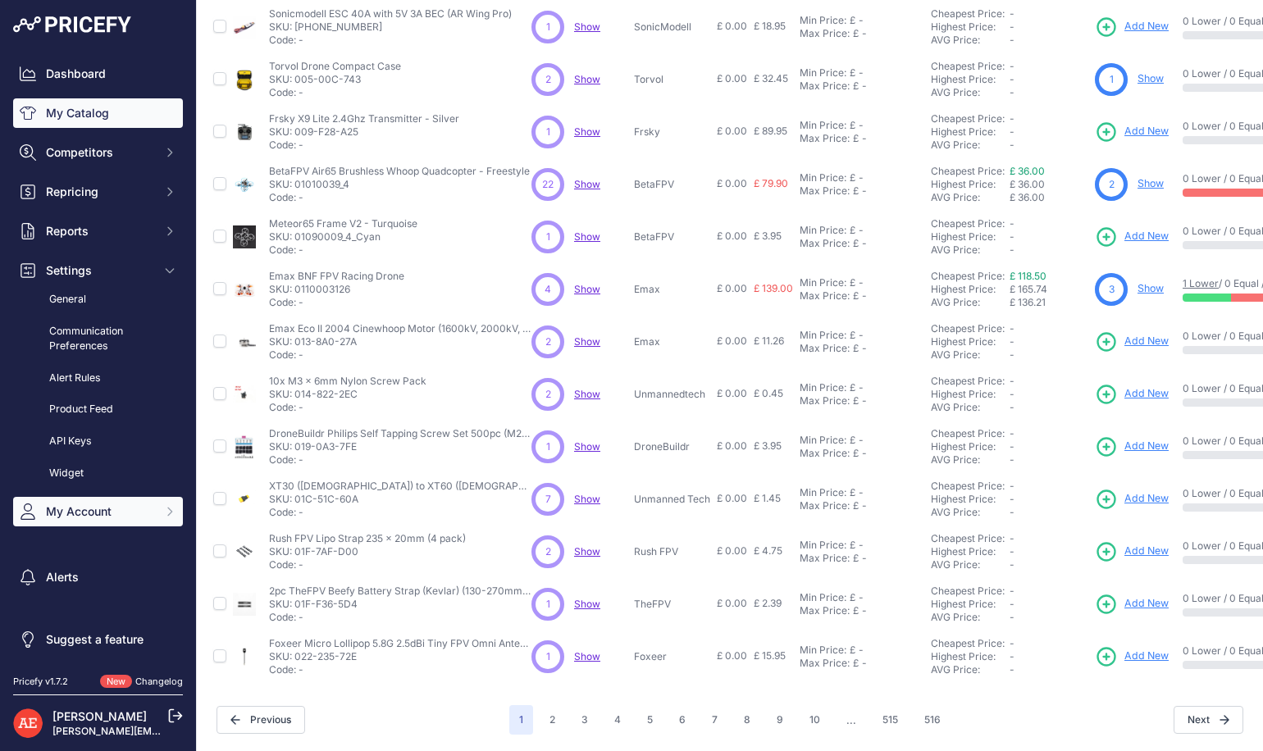
click at [166, 509] on icon "Sidebar" at bounding box center [169, 511] width 13 height 13
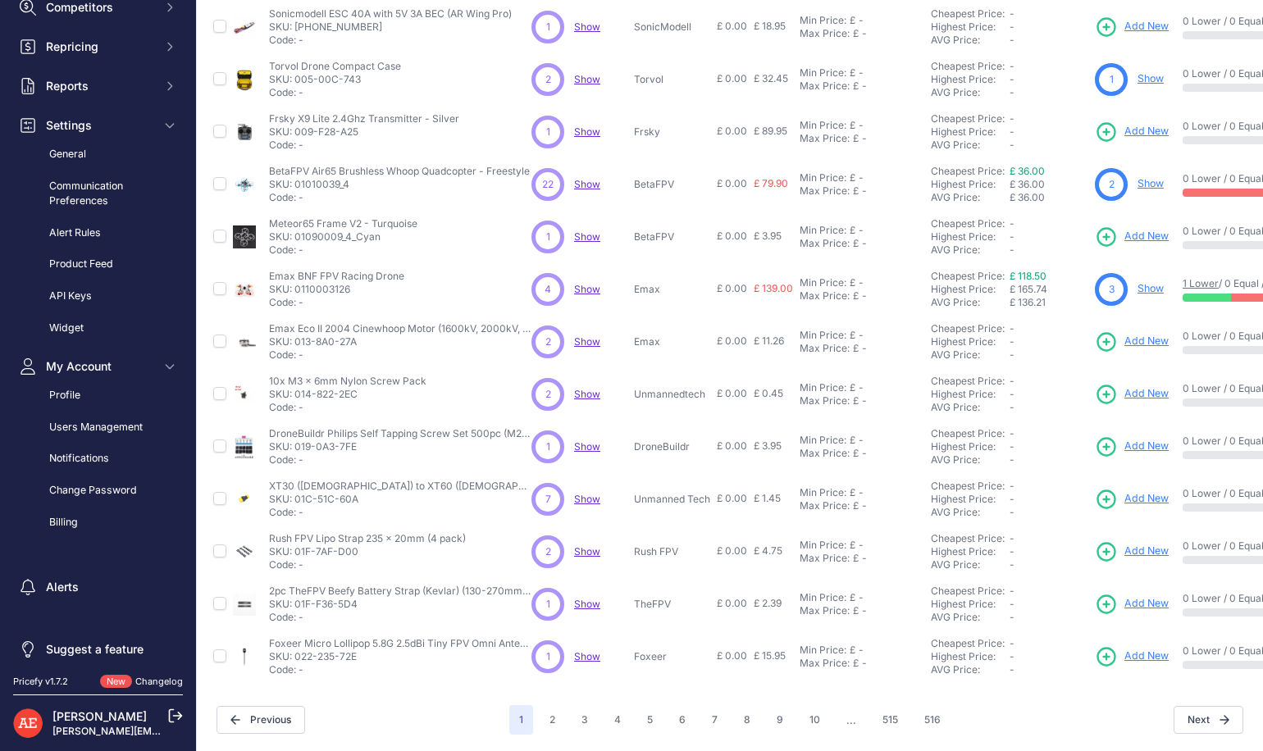
scroll to position [154, 0]
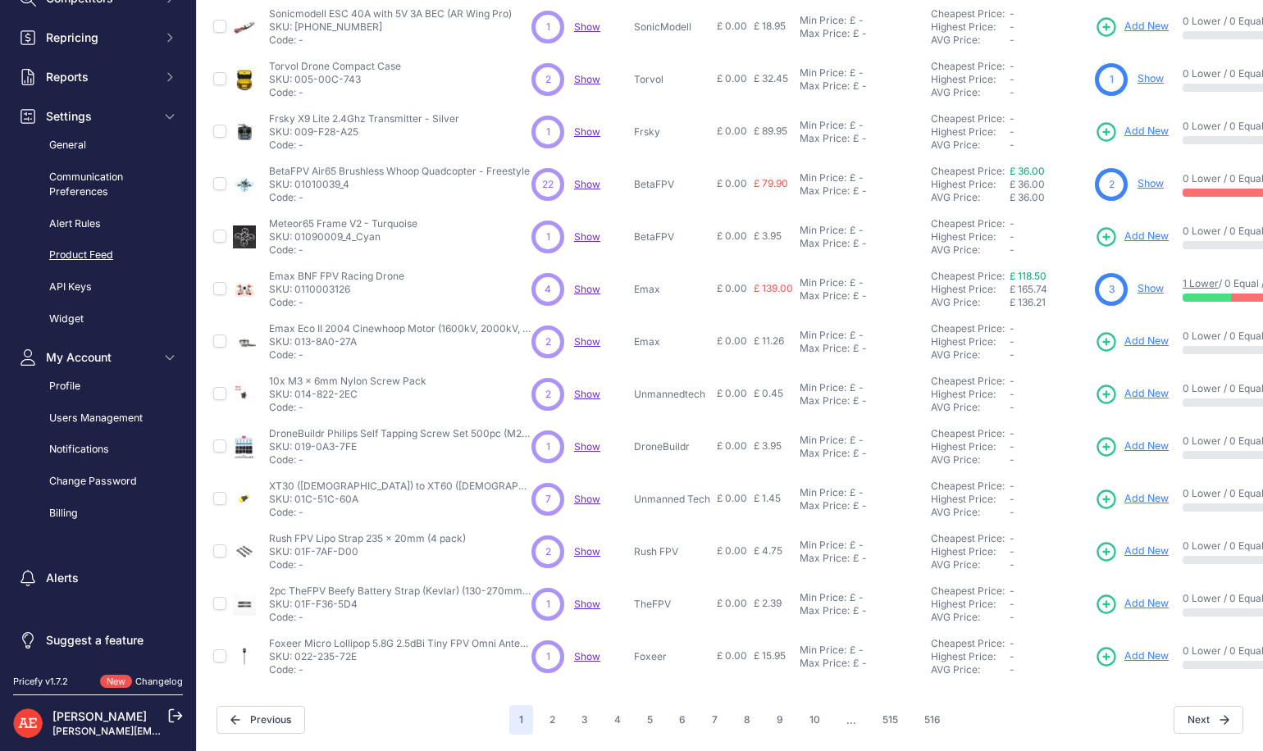
click at [93, 249] on link "Product Feed" at bounding box center [98, 255] width 170 height 29
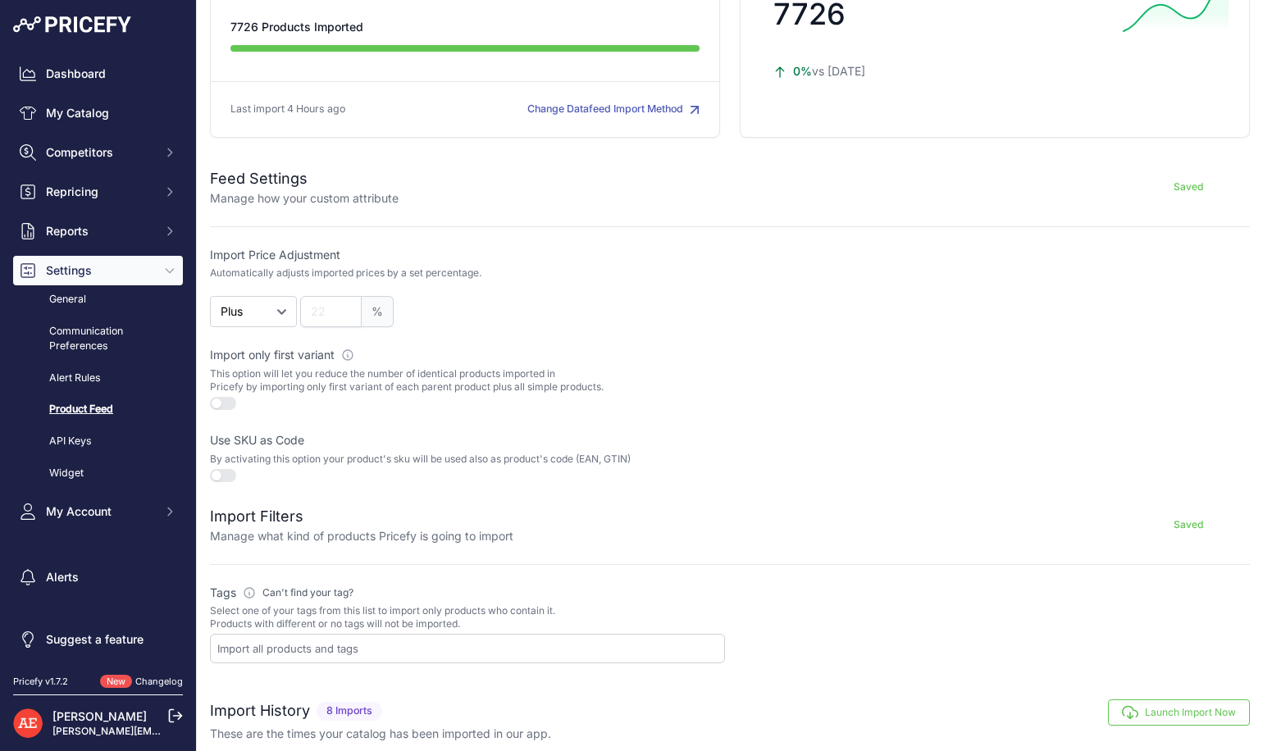
scroll to position [246, 0]
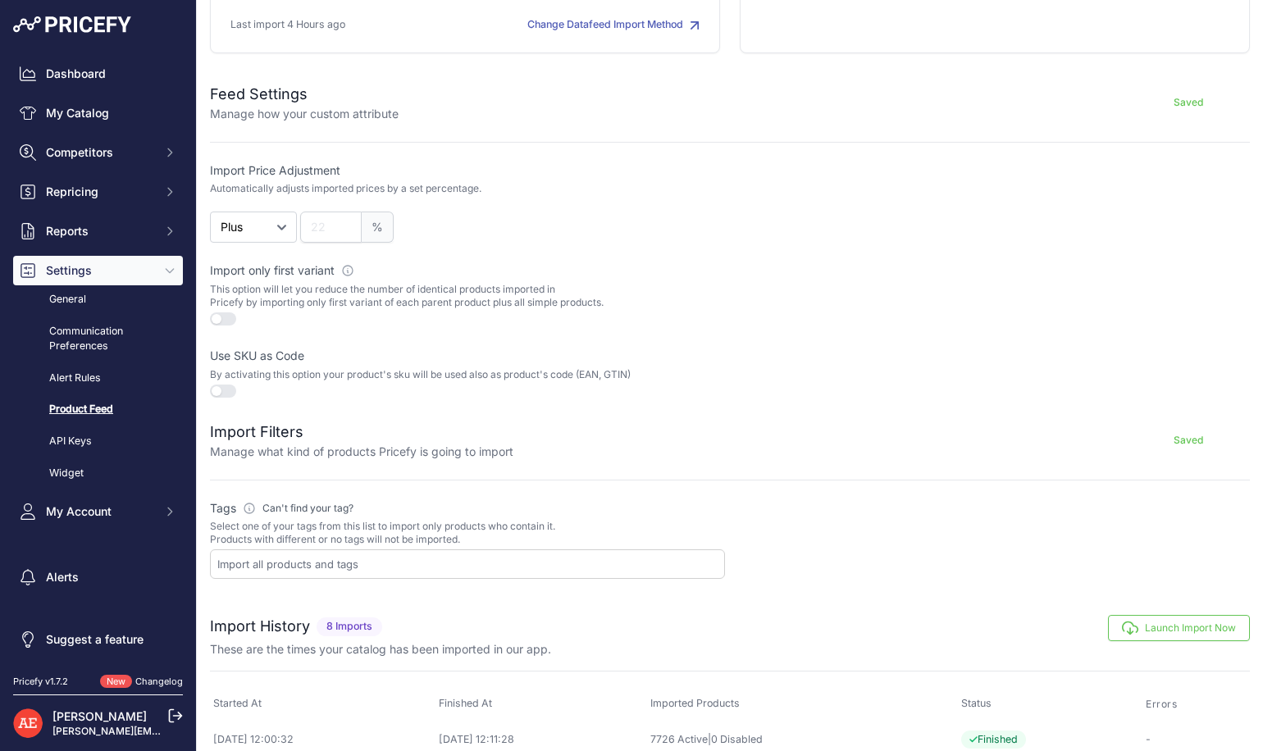
drag, startPoint x: 255, startPoint y: 353, endPoint x: 491, endPoint y: 371, distance: 236.8
click at [491, 371] on div "Use SKU as Code By activating this option your product's sku will be used also …" at bounding box center [467, 374] width 515 height 52
drag, startPoint x: 491, startPoint y: 371, endPoint x: 517, endPoint y: 374, distance: 26.4
click at [517, 374] on p "By activating this option your product's sku will be used also as product's cod…" at bounding box center [467, 374] width 515 height 13
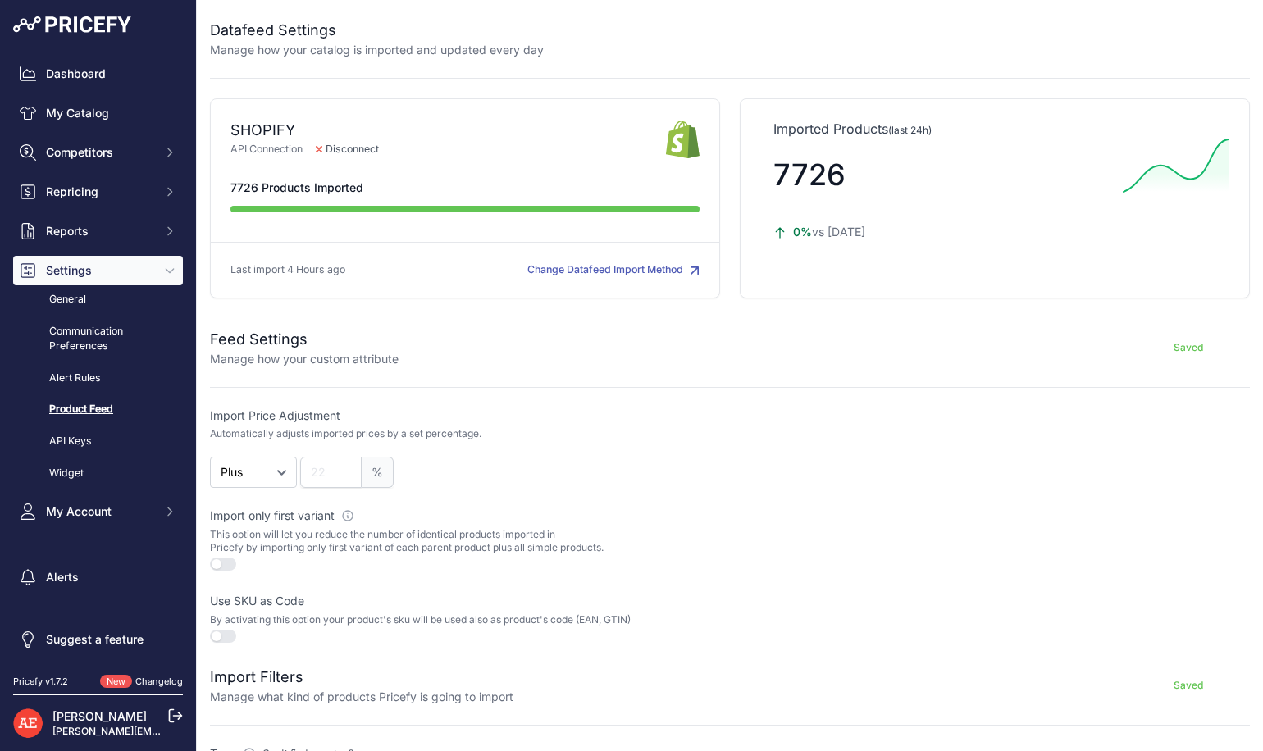
scroll to position [0, 0]
click at [80, 296] on link "General" at bounding box center [98, 299] width 170 height 29
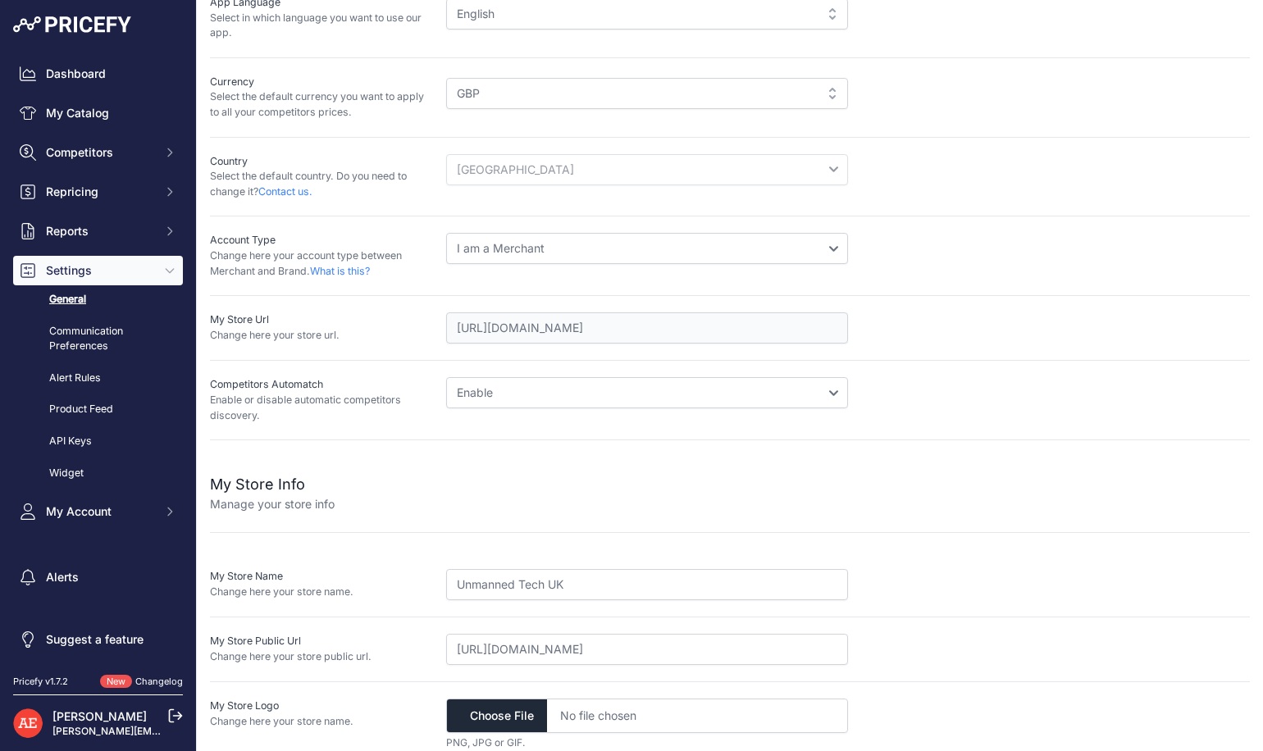
scroll to position [136, 0]
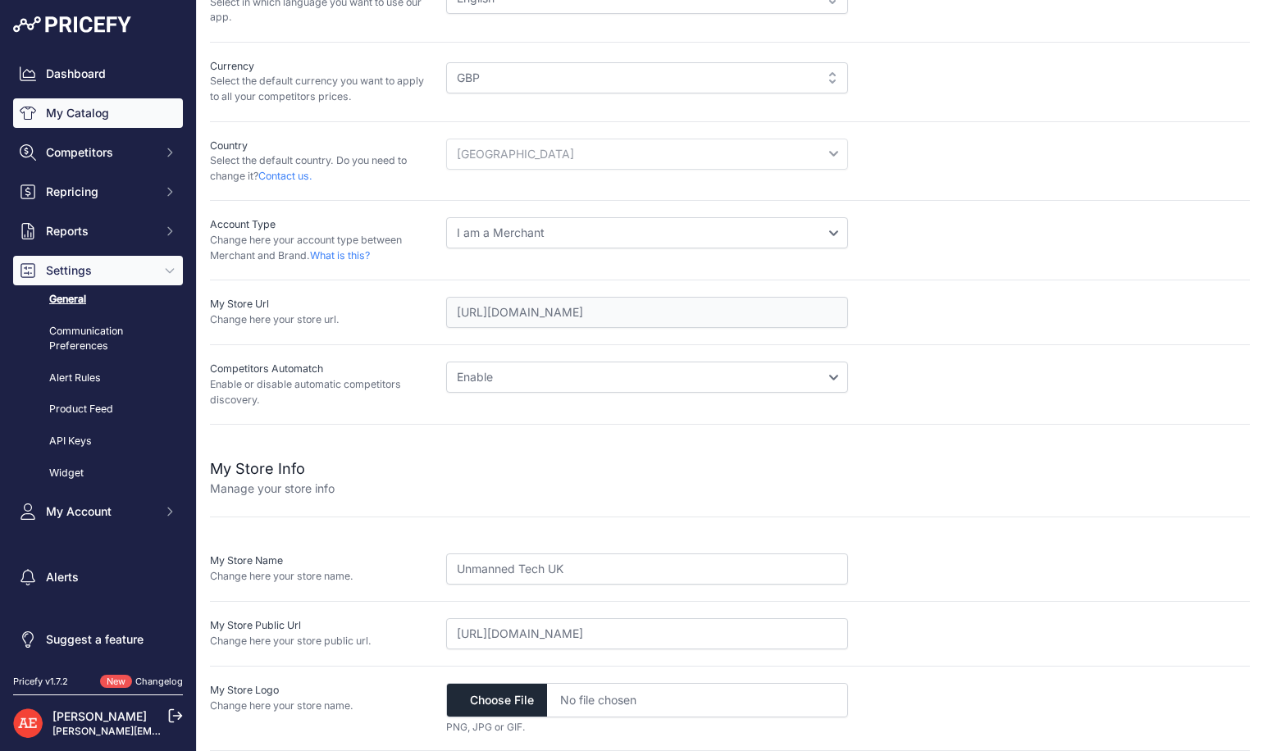
click at [84, 112] on link "My Catalog" at bounding box center [98, 113] width 170 height 30
